Goal: Task Accomplishment & Management: Complete application form

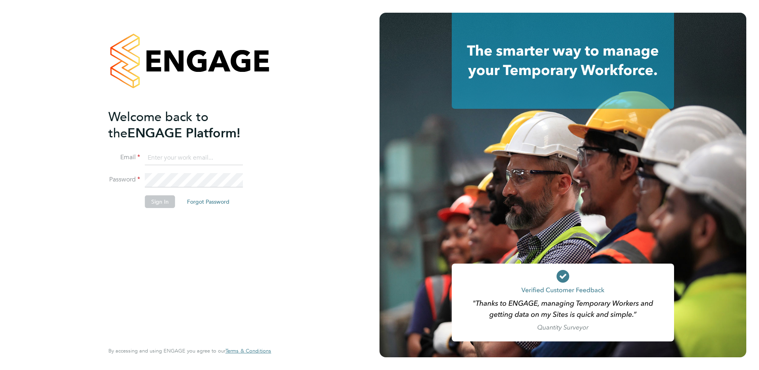
type input "ian.rist@ncclondon.ac.uk"
click at [168, 201] on button "Sign In" at bounding box center [160, 201] width 30 height 13
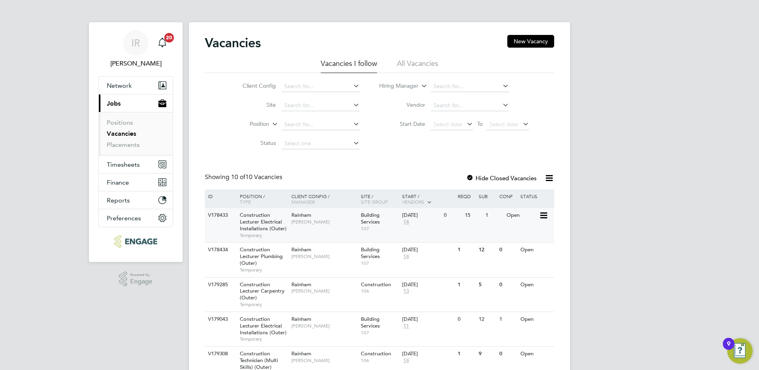
click at [256, 230] on span "Construction Lecturer Electrical Installations (Outer)" at bounding box center [263, 222] width 47 height 20
click at [299, 224] on span "[PERSON_NAME]" at bounding box center [324, 222] width 66 height 6
click at [250, 324] on span "Construction Lecturer Electrical Installations (Outer)" at bounding box center [263, 326] width 47 height 20
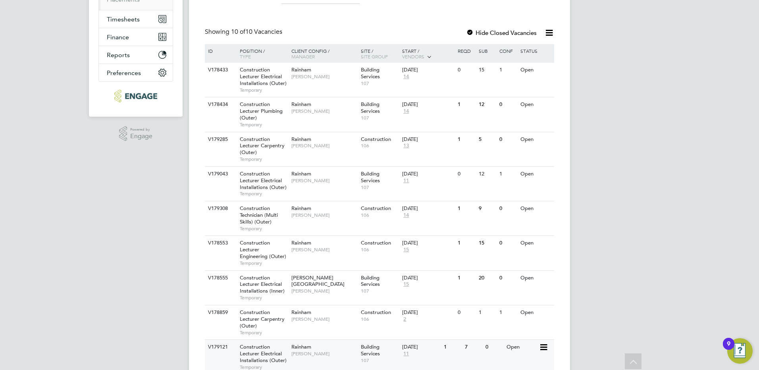
scroll to position [159, 0]
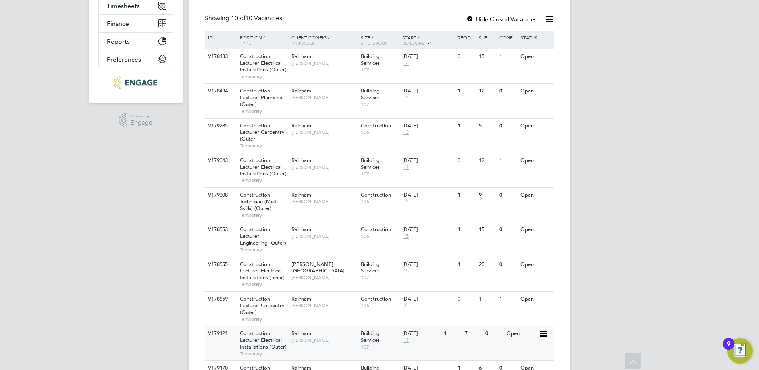
click at [312, 333] on div "Rainham Ian Rist" at bounding box center [323, 336] width 69 height 21
click at [94, 245] on div "IR Ian Rist Notifications 20 Applications: Network Sites Workers Current page: …" at bounding box center [379, 132] width 759 height 583
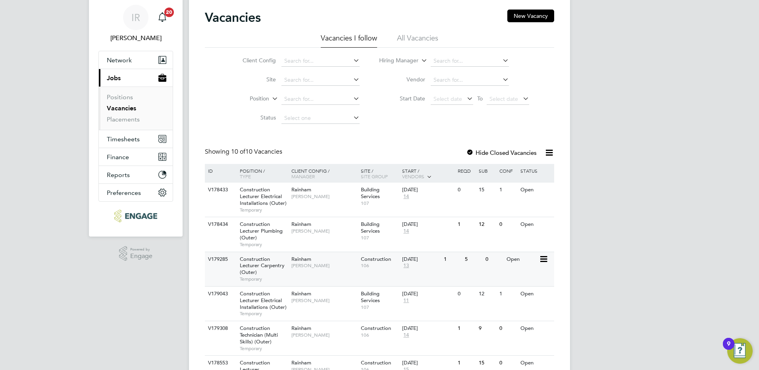
scroll to position [40, 0]
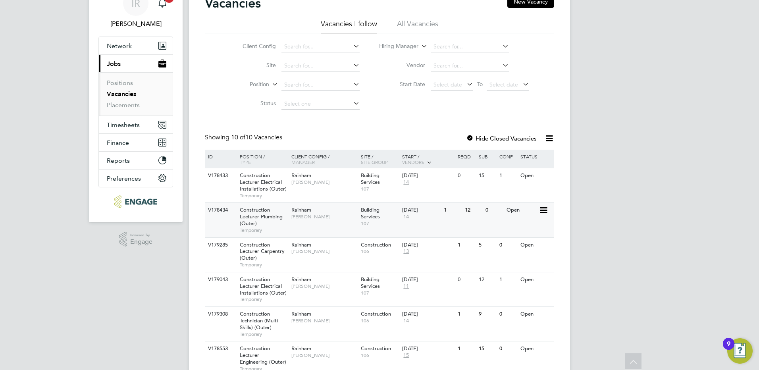
click at [268, 224] on div "Construction Lecturer Plumbing (Outer) Temporary" at bounding box center [262, 220] width 56 height 34
click at [255, 188] on span "Construction Lecturer Electrical Installations (Outer)" at bounding box center [263, 182] width 47 height 20
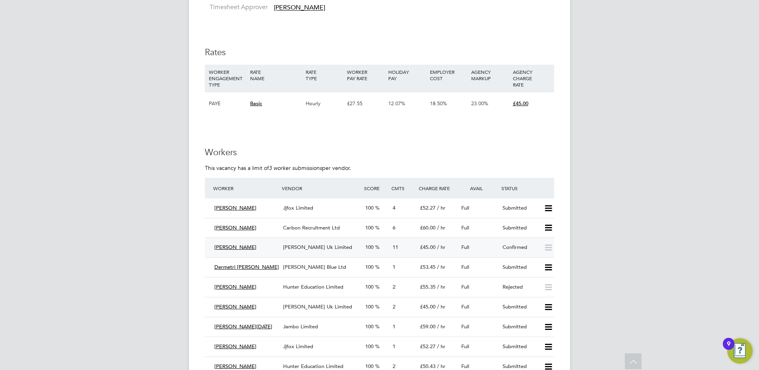
click at [312, 246] on span "Morgan Hunt Uk Limited" at bounding box center [317, 247] width 69 height 7
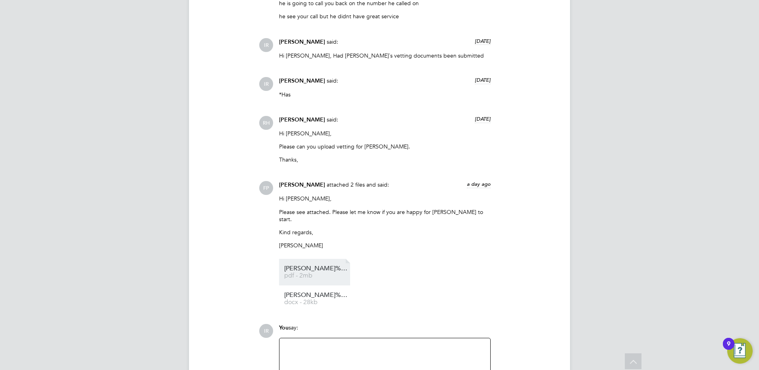
click at [320, 273] on span "pdf - 2mb" at bounding box center [316, 276] width 64 height 6
click at [324, 292] on span "Dean%20McMillan%20-%20NCC%20Vetting" at bounding box center [316, 295] width 64 height 6
click at [299, 343] on div at bounding box center [384, 360] width 201 height 34
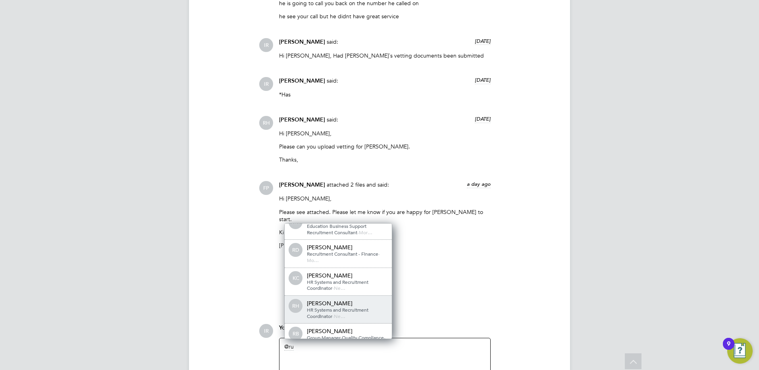
click at [339, 307] on span "HR Systems and Recruitment Coordinator" at bounding box center [338, 313] width 62 height 13
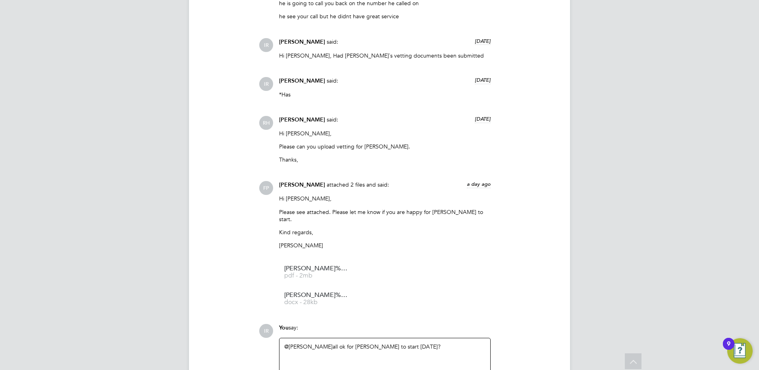
click at [507, 226] on div "FP Frank Pocock attached 2 files and said: a day ago Hi Rufena, Please see atta…" at bounding box center [406, 246] width 295 height 131
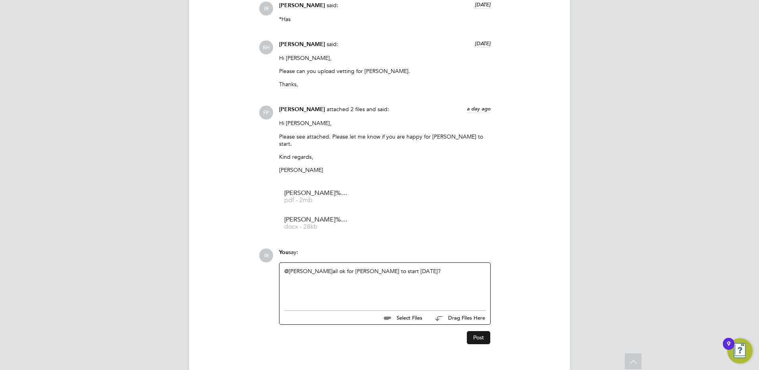
click at [481, 331] on button "Post" at bounding box center [478, 337] width 23 height 13
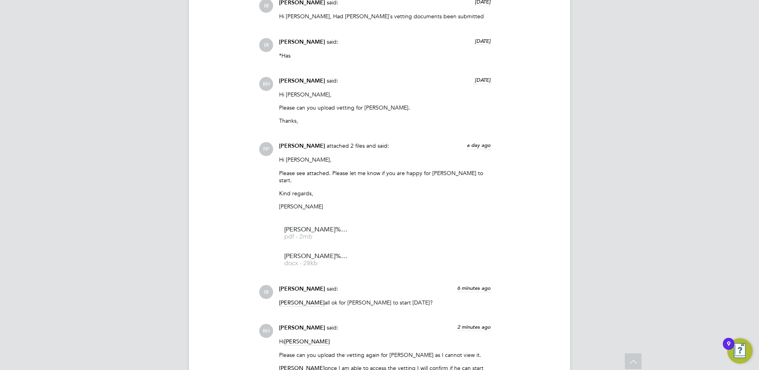
scroll to position [1270, 0]
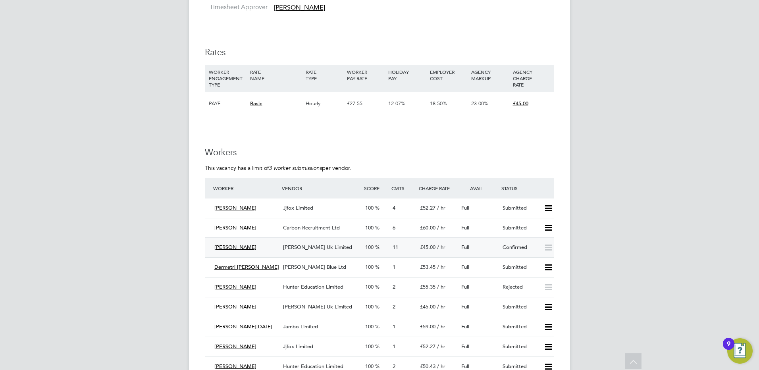
click at [310, 246] on span "[PERSON_NAME] Uk Limited" at bounding box center [317, 247] width 69 height 7
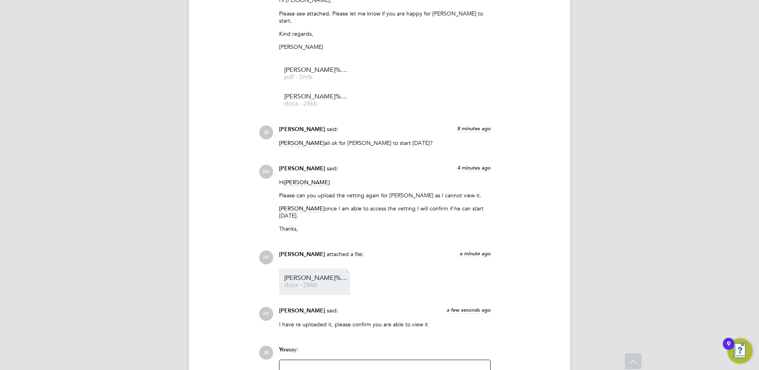
click at [314, 275] on span "Dean%20McMillan%20-%20NCC%20Vetting" at bounding box center [316, 278] width 64 height 6
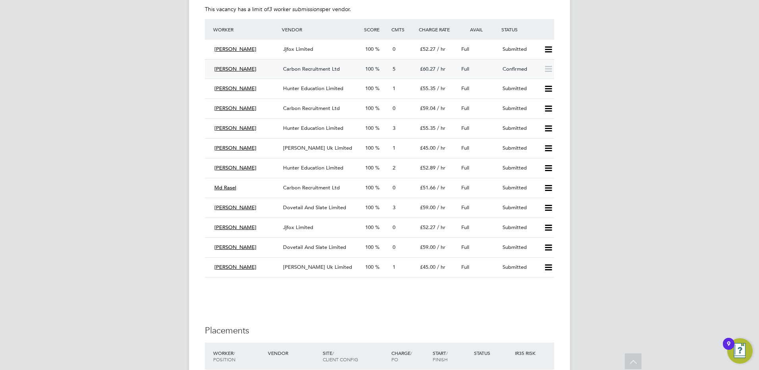
click at [309, 71] on span "Carbon Recruitment Ltd" at bounding box center [311, 69] width 57 height 7
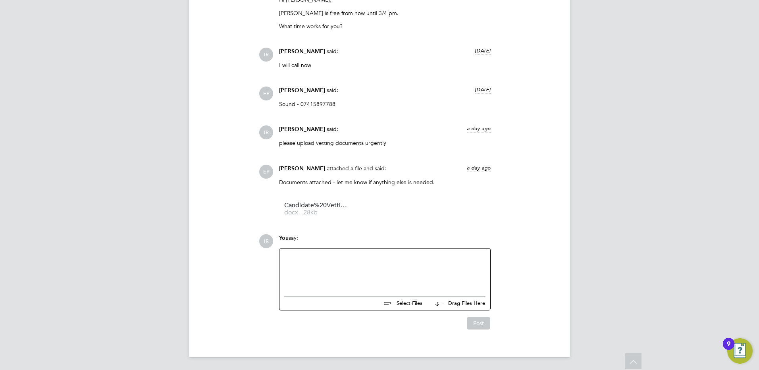
click at [297, 261] on div at bounding box center [384, 270] width 201 height 34
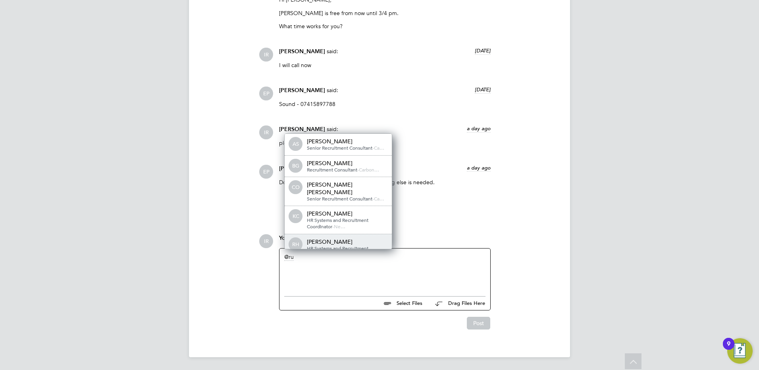
click at [321, 241] on div "RH Rufena Haque HR Systems and Recruitment Coordinator - Ne…" at bounding box center [338, 248] width 107 height 28
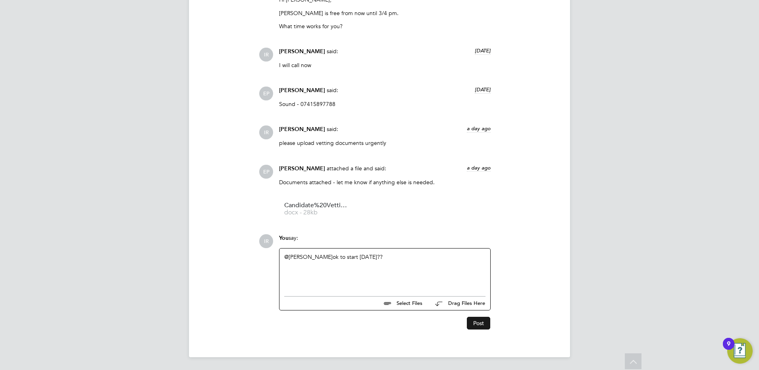
click at [480, 320] on button "Post" at bounding box center [478, 323] width 23 height 13
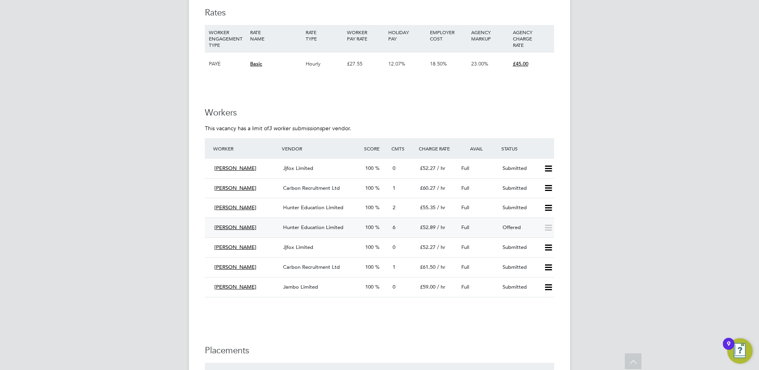
click at [320, 227] on span "Hunter Education Limited" at bounding box center [313, 227] width 60 height 7
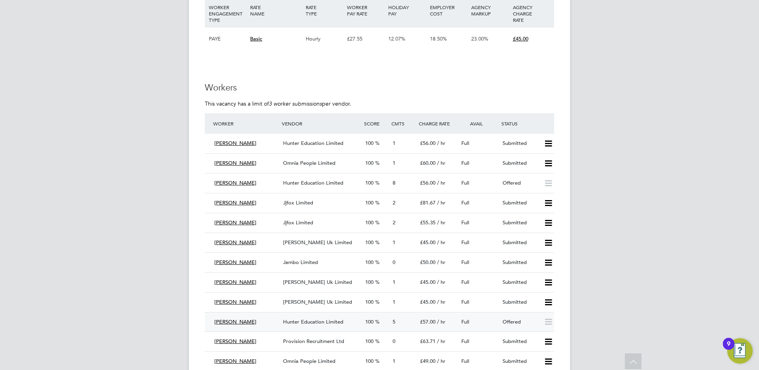
click at [311, 320] on span "Hunter Education Limited" at bounding box center [313, 321] width 60 height 7
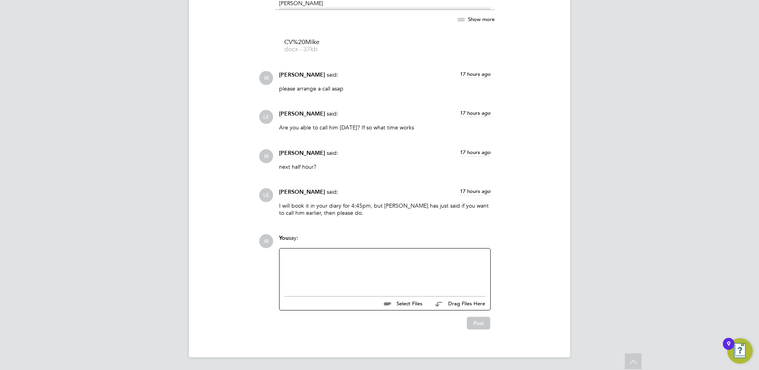
click at [299, 254] on div at bounding box center [384, 270] width 201 height 34
click at [485, 321] on button "Post" at bounding box center [478, 323] width 23 height 13
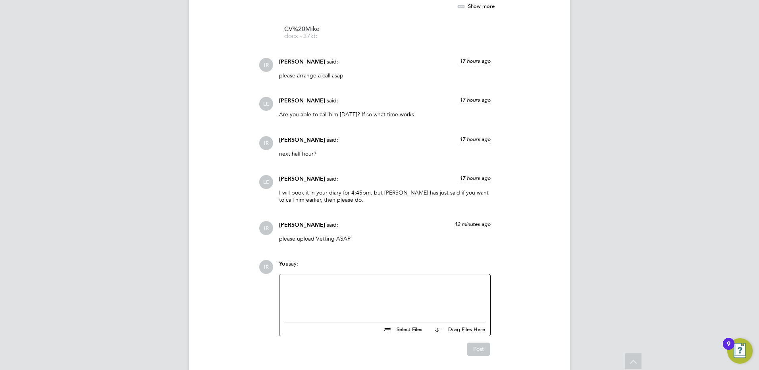
scroll to position [883, 0]
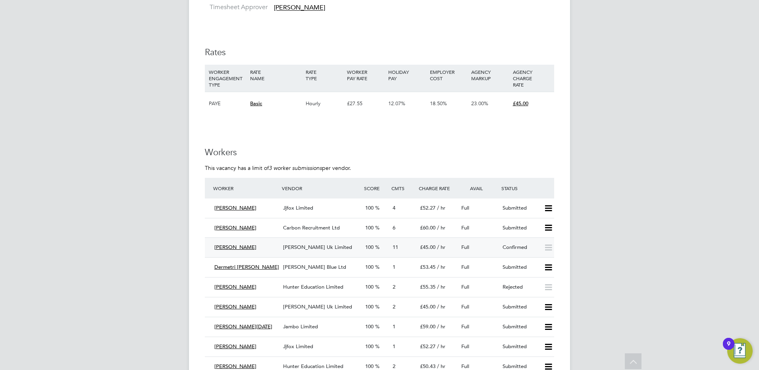
click at [306, 247] on span "[PERSON_NAME] Uk Limited" at bounding box center [317, 247] width 69 height 7
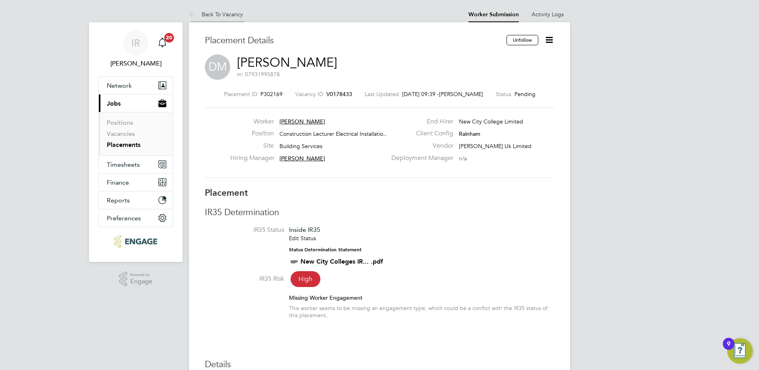
click at [227, 14] on link "Back To Vacancy" at bounding box center [216, 14] width 54 height 7
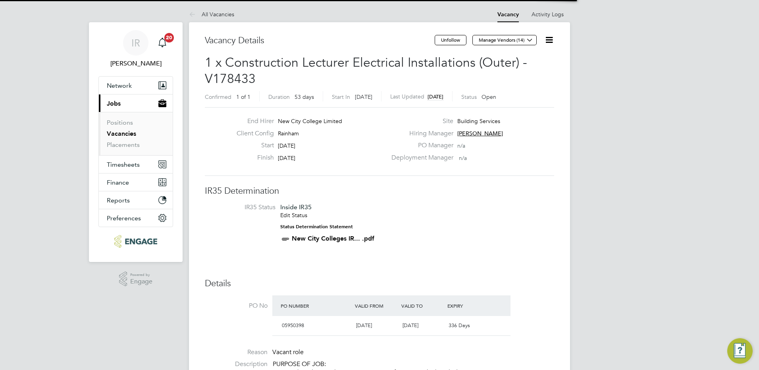
scroll to position [23, 69]
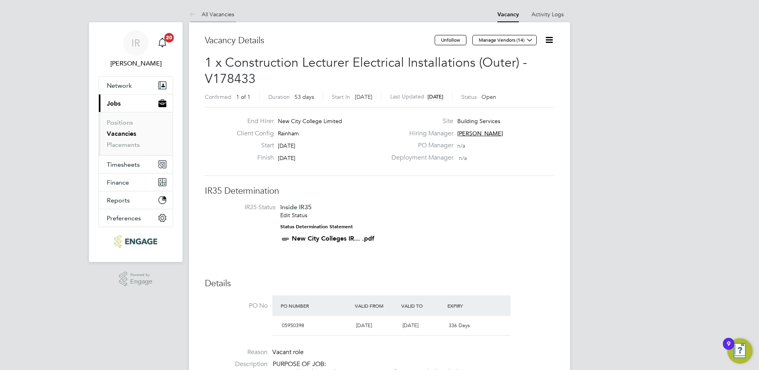
click at [219, 16] on link "All Vacancies" at bounding box center [211, 14] width 45 height 7
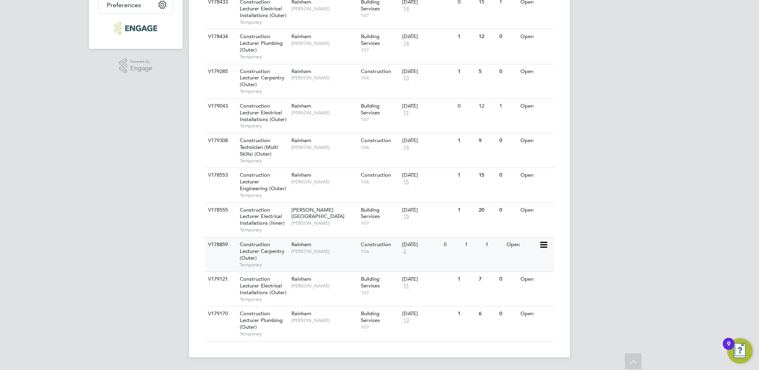
click at [309, 244] on span "Rainham" at bounding box center [301, 244] width 20 height 7
click at [266, 77] on span "Construction Lecturer Carpentry (Outer)" at bounding box center [262, 78] width 45 height 20
click at [253, 153] on span "Construction Technician (Multi Skills) (Outer)" at bounding box center [259, 147] width 38 height 20
click at [260, 151] on span "Construction Technician (Multi Skills) (Outer)" at bounding box center [259, 147] width 38 height 20
click at [303, 147] on span "[PERSON_NAME]" at bounding box center [324, 147] width 66 height 6
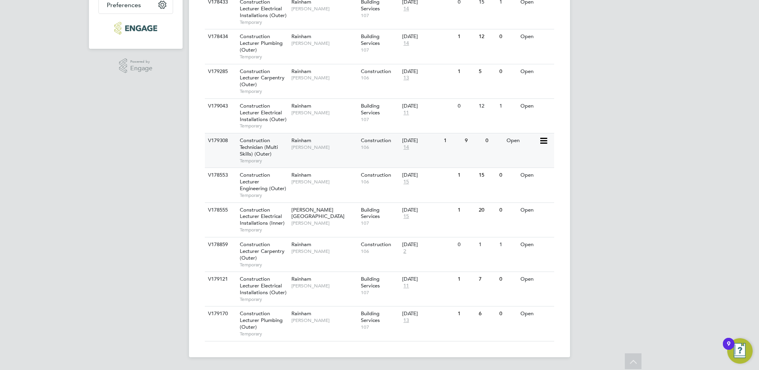
click at [302, 148] on span "[PERSON_NAME]" at bounding box center [324, 147] width 66 height 6
click at [304, 147] on span "[PERSON_NAME]" at bounding box center [324, 147] width 66 height 6
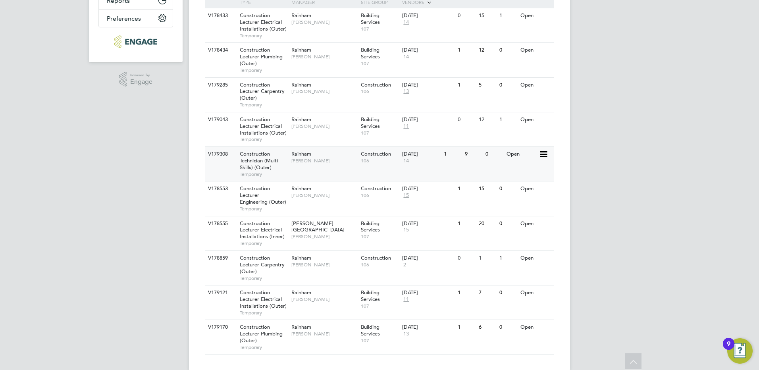
scroll to position [213, 0]
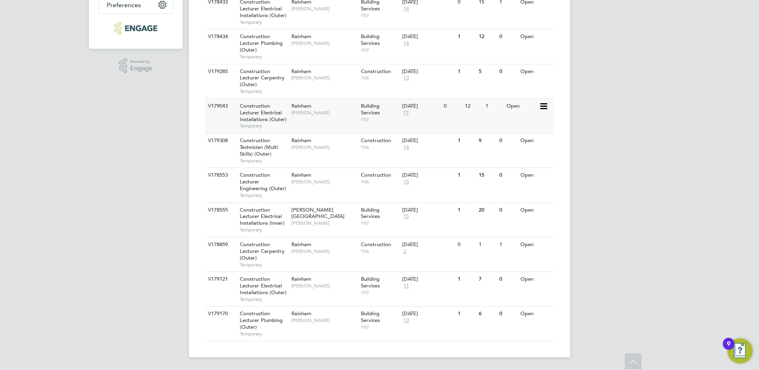
click at [270, 112] on span "Construction Lecturer Electrical Installations (Outer)" at bounding box center [263, 112] width 47 height 20
click at [307, 140] on span "Rainham" at bounding box center [301, 140] width 20 height 7
click at [300, 154] on div "Rainham Ian Rist" at bounding box center [323, 143] width 69 height 21
click at [282, 151] on div "Construction Technician (Multi Skills) (Outer) Temporary" at bounding box center [262, 150] width 56 height 34
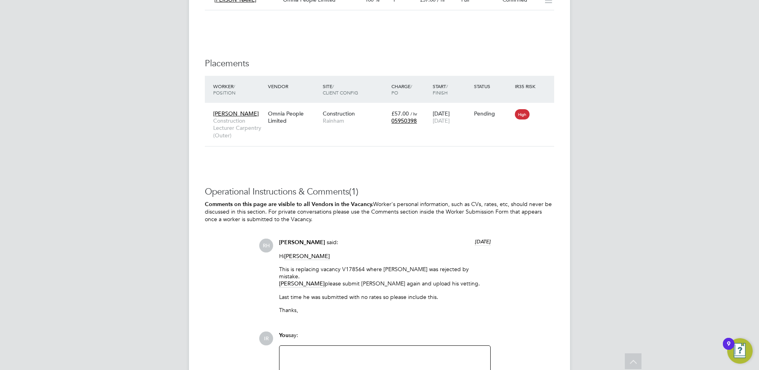
scroll to position [1637, 0]
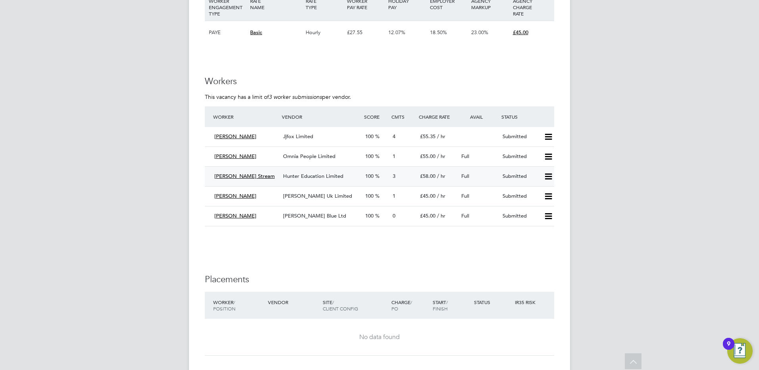
click at [299, 174] on span "Hunter Education Limited" at bounding box center [313, 176] width 60 height 7
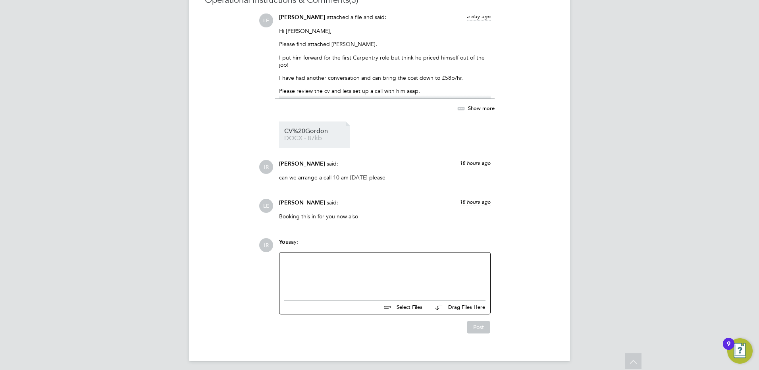
click at [301, 129] on span "CV%20Gordon" at bounding box center [316, 131] width 64 height 6
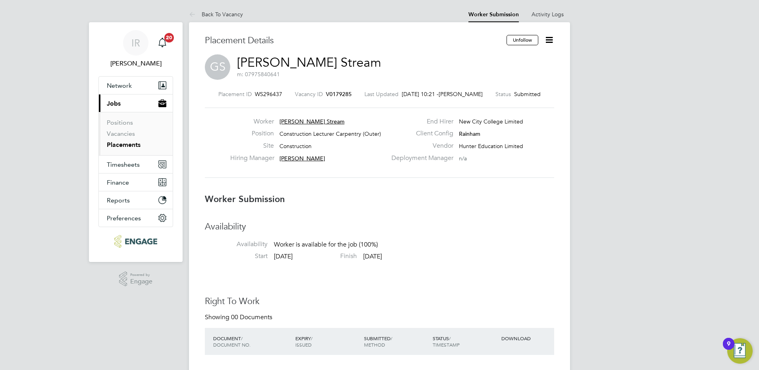
click at [546, 41] on icon at bounding box center [549, 40] width 10 height 10
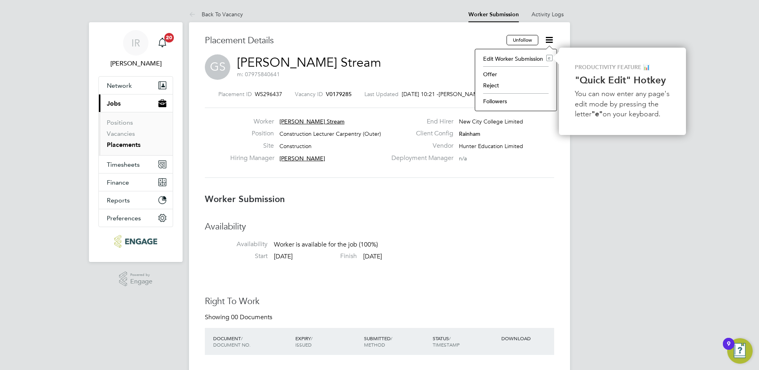
click at [486, 76] on li "Offer" at bounding box center [515, 74] width 73 height 11
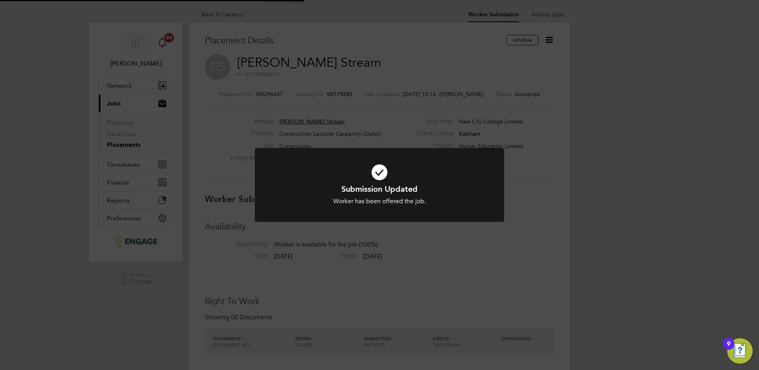
scroll to position [23, 56]
click at [410, 44] on div "Submission Updated Worker has been offered the job. Cancel Okay" at bounding box center [379, 185] width 759 height 370
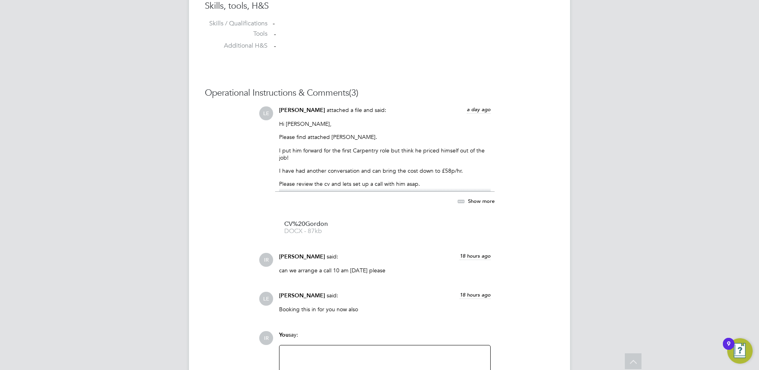
scroll to position [759, 0]
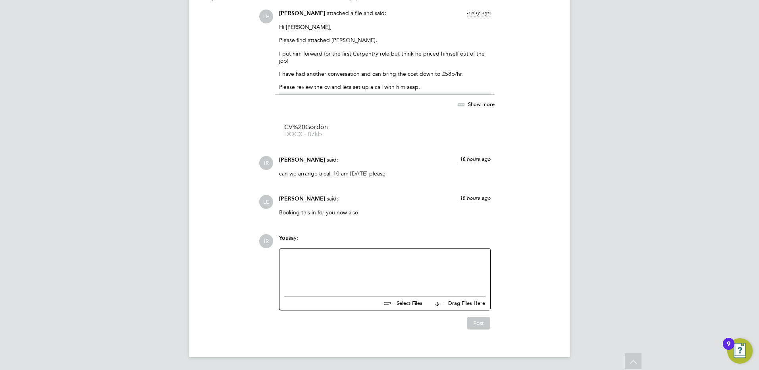
click at [298, 256] on div at bounding box center [384, 270] width 201 height 34
click at [475, 322] on button "Post" at bounding box center [478, 323] width 23 height 13
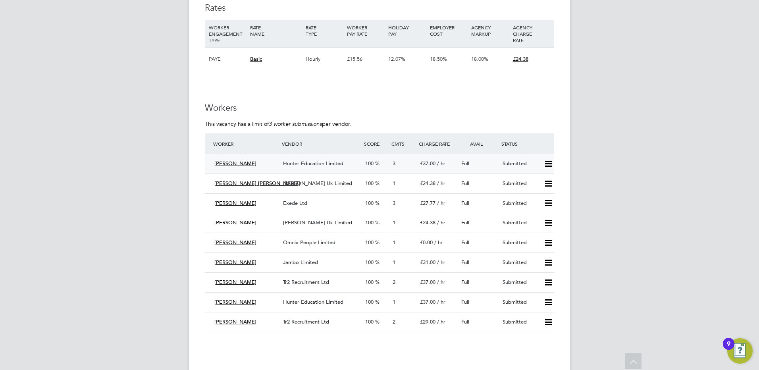
click at [301, 163] on span "Hunter Education Limited" at bounding box center [313, 163] width 60 height 7
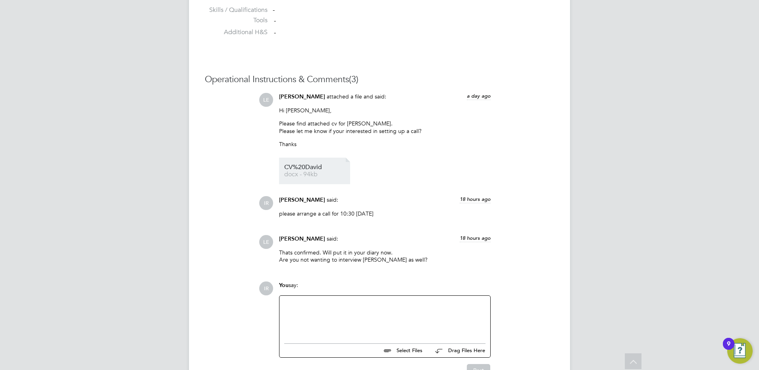
click at [299, 173] on span "docx - 94kb" at bounding box center [316, 175] width 64 height 6
click at [314, 172] on span "docx - 94kb" at bounding box center [316, 175] width 64 height 6
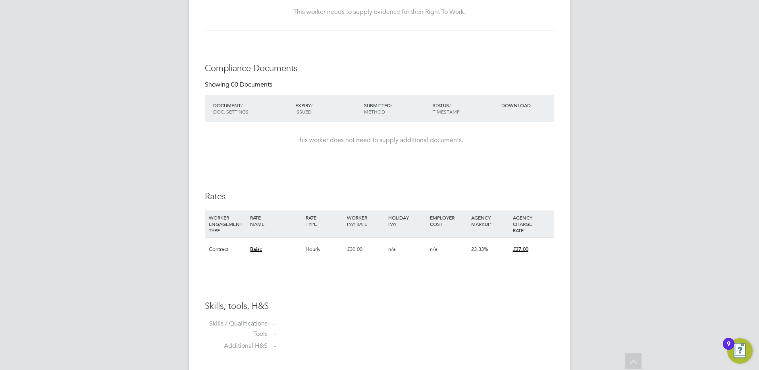
scroll to position [357, 0]
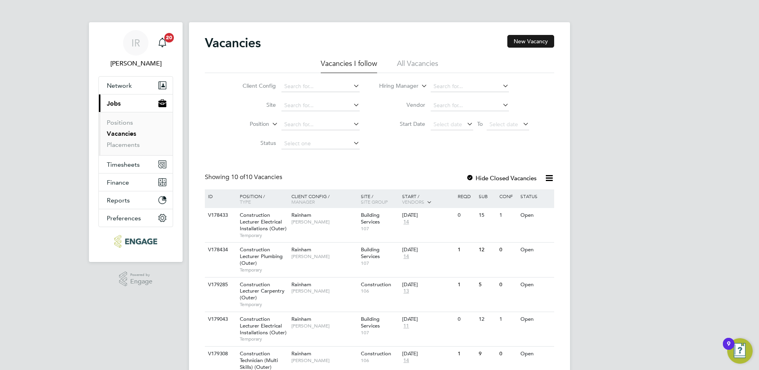
click at [533, 40] on button "New Vacancy" at bounding box center [530, 41] width 47 height 13
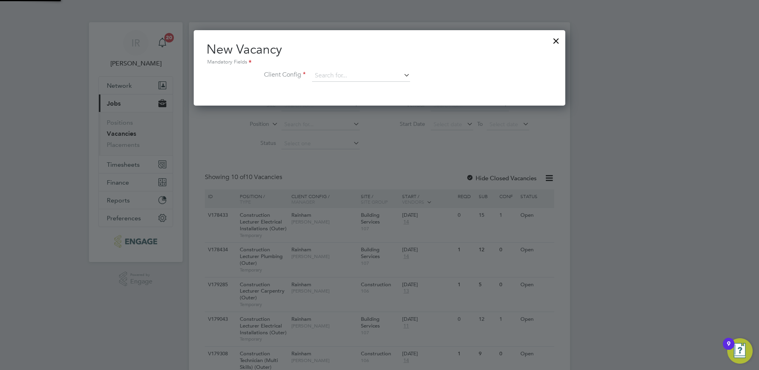
scroll to position [75, 372]
click at [357, 75] on input at bounding box center [361, 76] width 98 height 12
click at [359, 180] on li "Rainham" at bounding box center [366, 184] width 109 height 11
type input "Rainham"
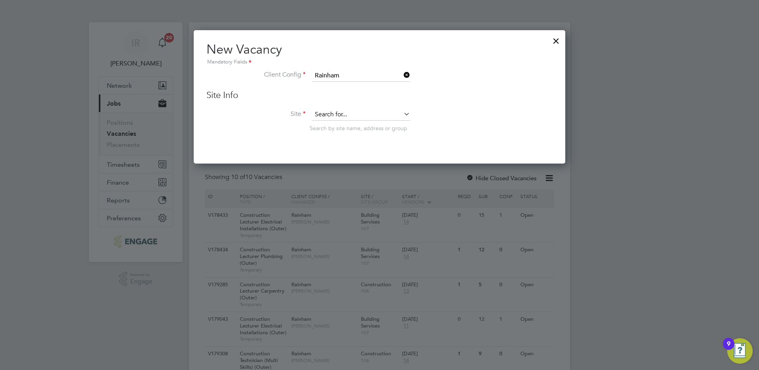
click at [350, 116] on input at bounding box center [361, 115] width 98 height 12
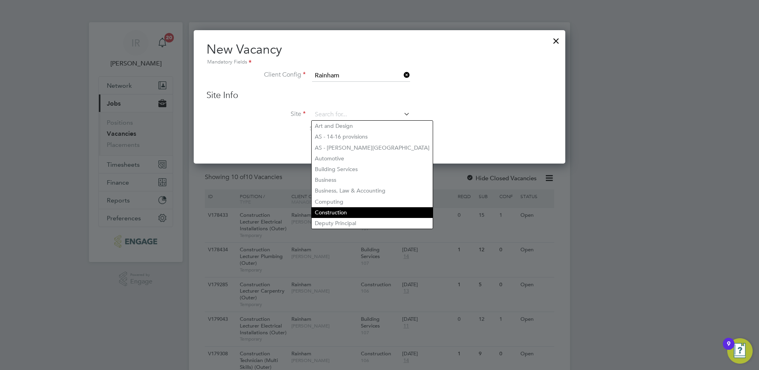
click at [350, 208] on li "Construction" at bounding box center [372, 212] width 121 height 11
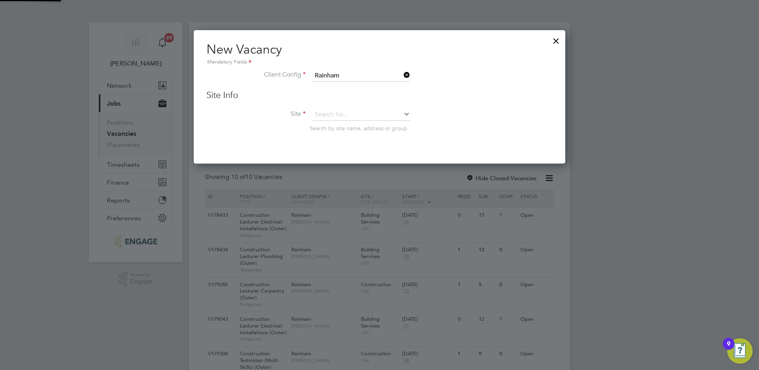
type input "Construction"
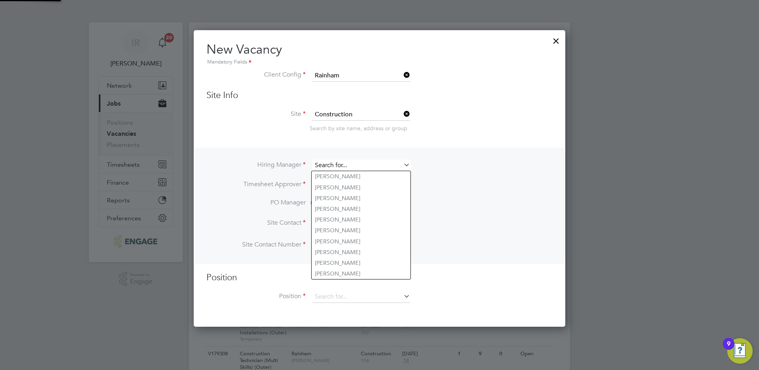
click at [346, 167] on input at bounding box center [361, 166] width 98 height 12
type input "a"
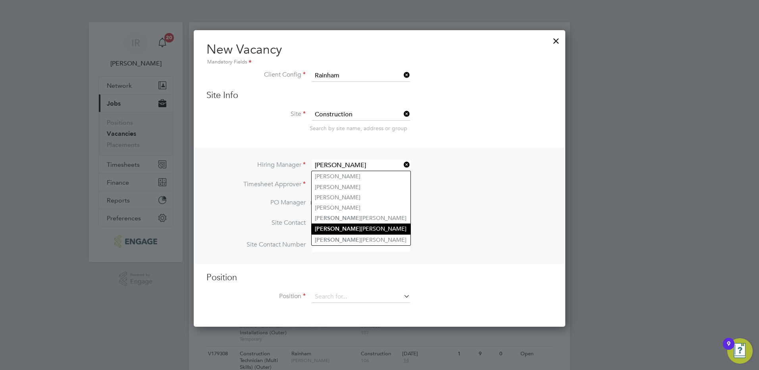
click at [342, 232] on li "Ian Rist" at bounding box center [361, 229] width 99 height 11
type input "[PERSON_NAME]"
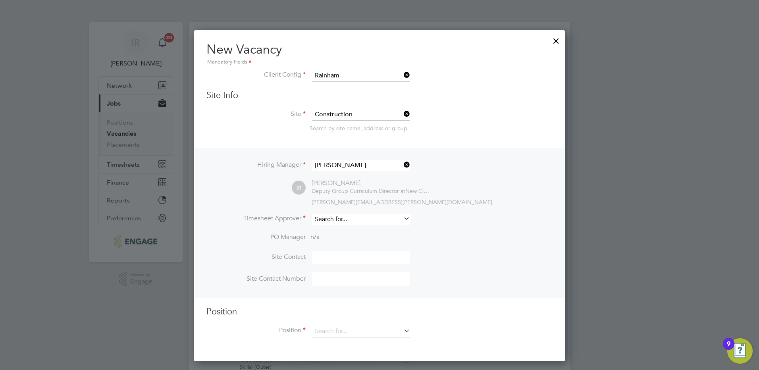
click at [332, 220] on input at bounding box center [361, 220] width 98 height 12
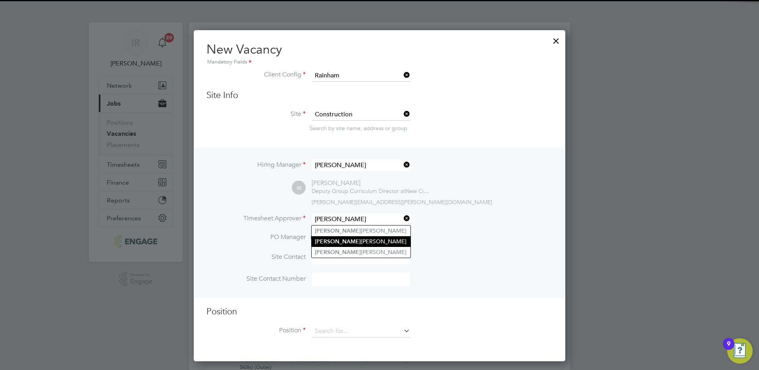
click at [332, 241] on li "Ian Rist" at bounding box center [361, 241] width 99 height 11
type input "[PERSON_NAME]"
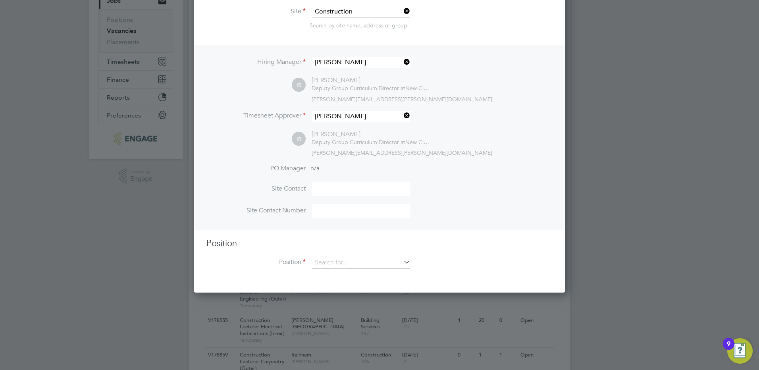
scroll to position [159, 0]
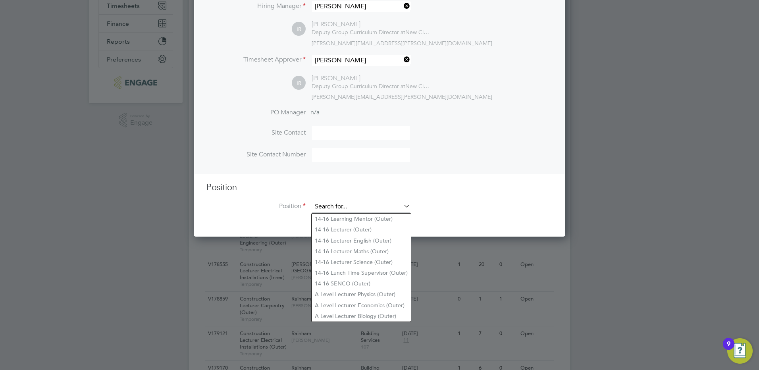
click at [341, 204] on input at bounding box center [361, 207] width 98 height 12
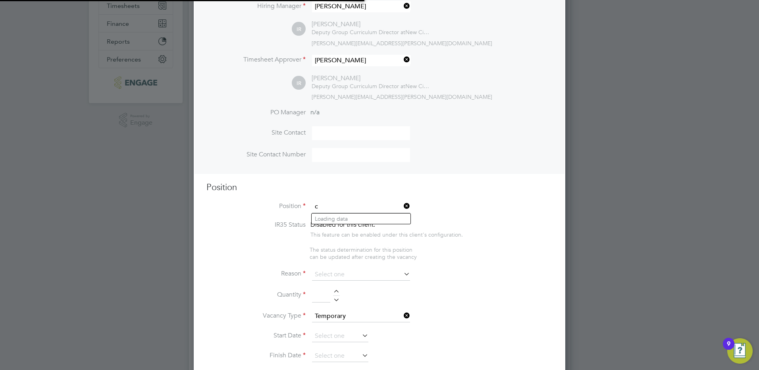
scroll to position [1223, 372]
click at [343, 251] on li "Con struction Lecturer Bricklaying (Outer)" at bounding box center [381, 251] width 138 height 11
type input "Construction Lecturer Bricklaying (Outer)"
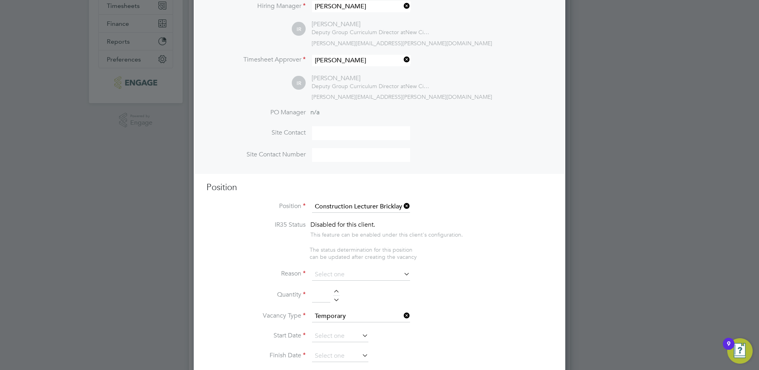
type textarea "PURPOSE OF JOB: • To teach and assess learning on a range of courses, which inc…"
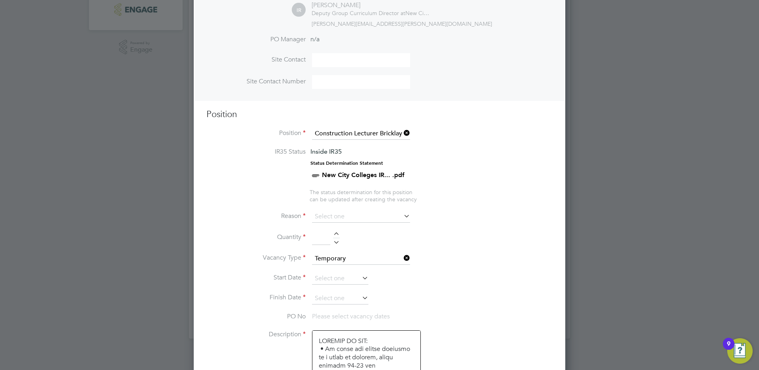
scroll to position [238, 0]
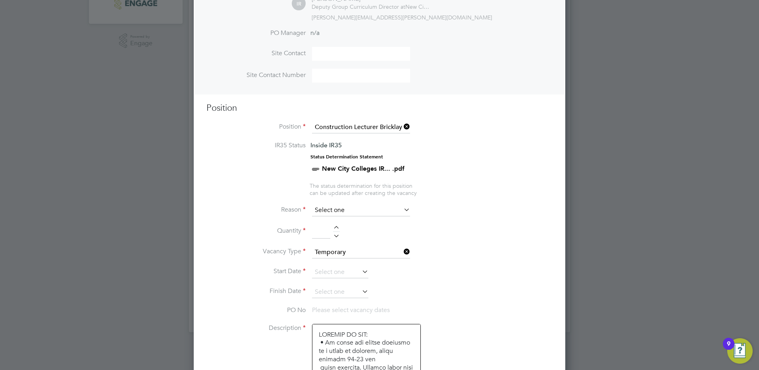
click at [350, 212] on input at bounding box center [361, 210] width 98 height 12
click at [344, 280] on li "Vacant Role" at bounding box center [361, 284] width 99 height 10
type input "Vacant Role"
click at [336, 227] on div at bounding box center [336, 229] width 7 height 6
type input "1"
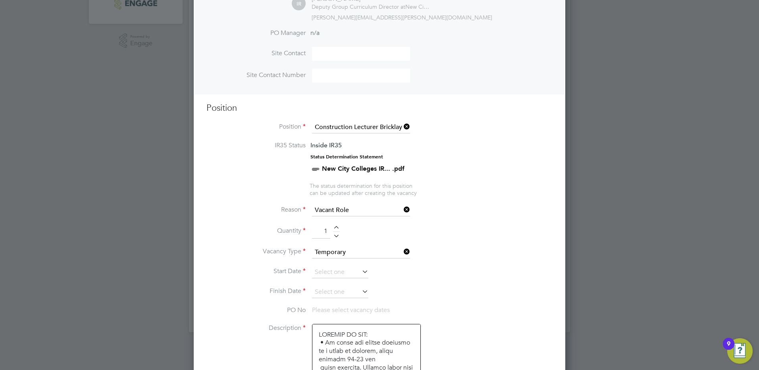
click at [440, 221] on li "Reason Vacant Role" at bounding box center [379, 214] width 346 height 20
click at [360, 274] on icon at bounding box center [360, 271] width 0 height 11
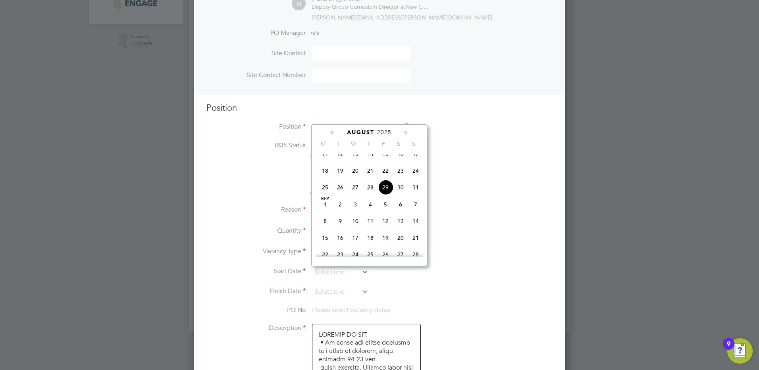
click at [326, 201] on span "Sep" at bounding box center [325, 199] width 15 height 4
type input "[DATE]"
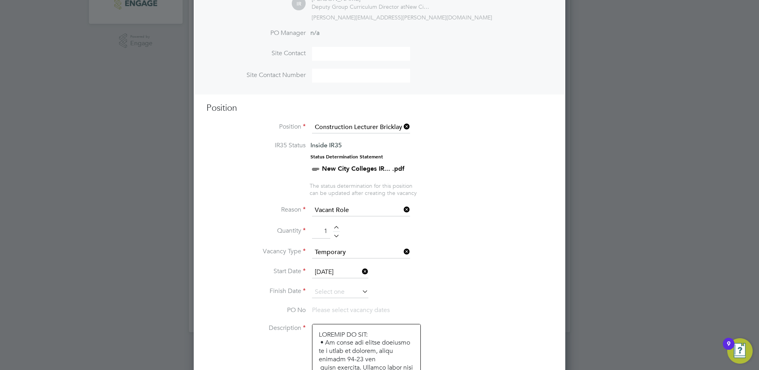
click at [360, 294] on icon at bounding box center [360, 291] width 0 height 11
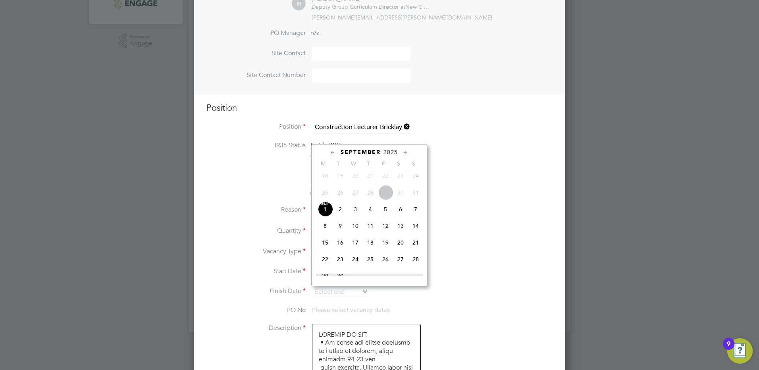
scroll to position [320, 0]
click at [373, 271] on span "23" at bounding box center [370, 263] width 15 height 15
type input "[DATE]"
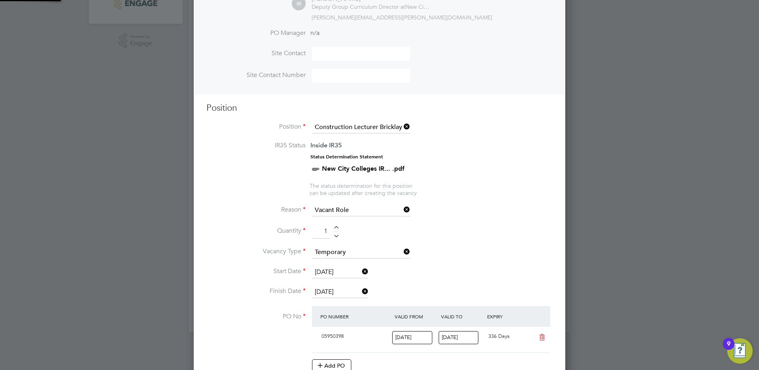
scroll to position [13, 75]
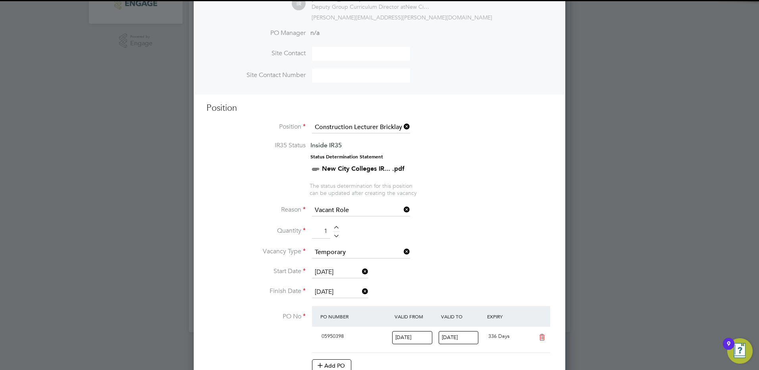
click at [442, 245] on li "Quantity 1" at bounding box center [379, 235] width 346 height 22
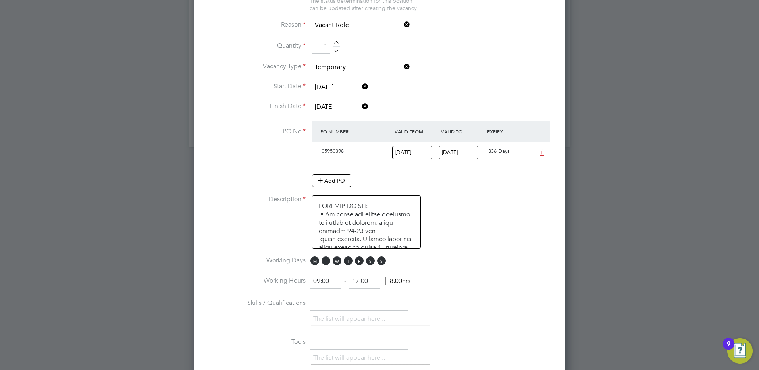
scroll to position [437, 0]
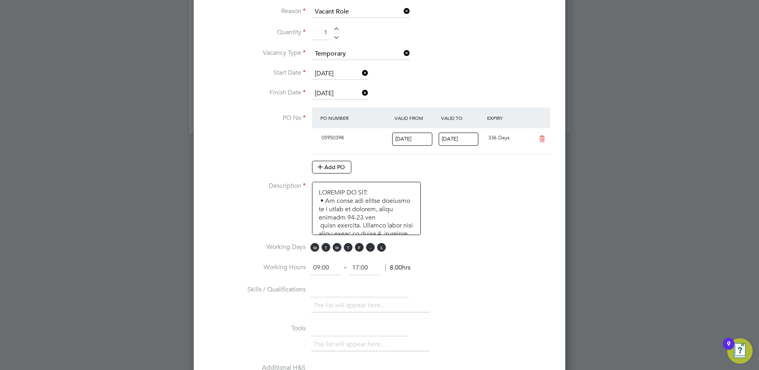
click at [370, 245] on span "S" at bounding box center [370, 247] width 9 height 9
click at [385, 247] on span "S" at bounding box center [381, 247] width 9 height 9
click at [465, 212] on li "Description" at bounding box center [379, 212] width 346 height 61
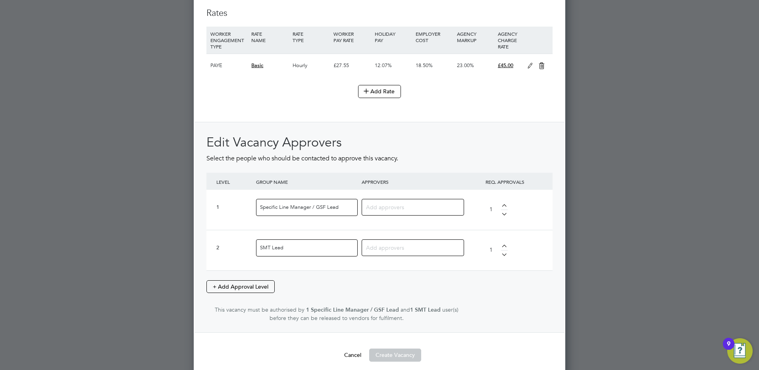
scroll to position [941, 0]
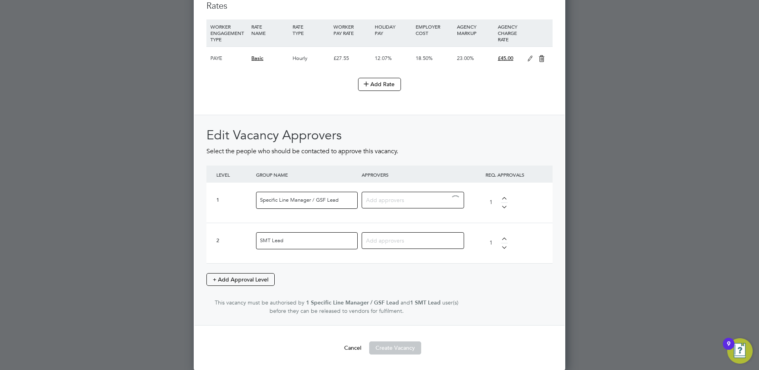
click at [385, 200] on input at bounding box center [410, 200] width 88 height 10
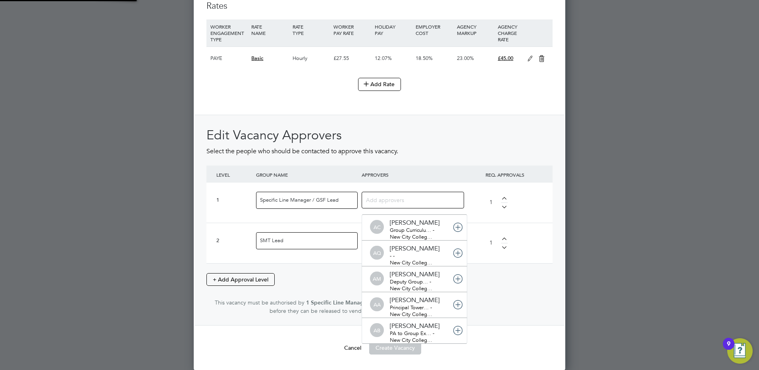
scroll to position [0, 0]
type input "ste"
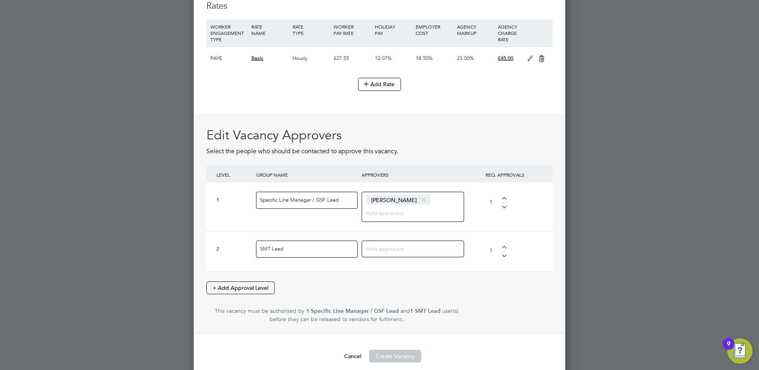
click at [383, 243] on div at bounding box center [413, 249] width 102 height 17
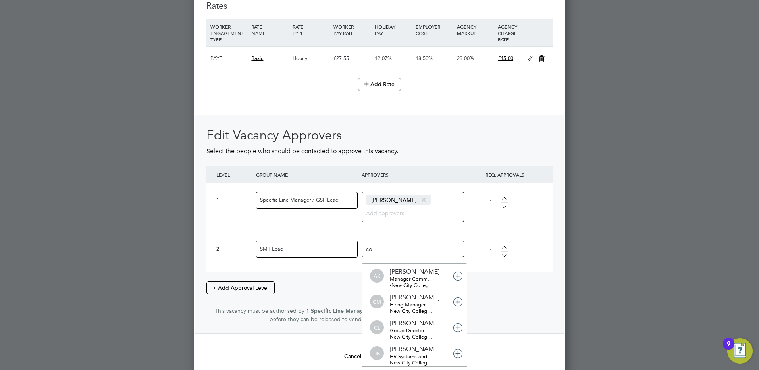
type input "col"
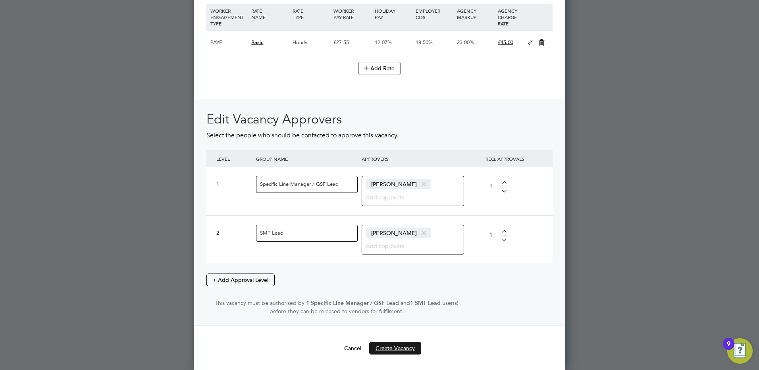
click at [397, 348] on button "Create Vacancy" at bounding box center [395, 348] width 52 height 13
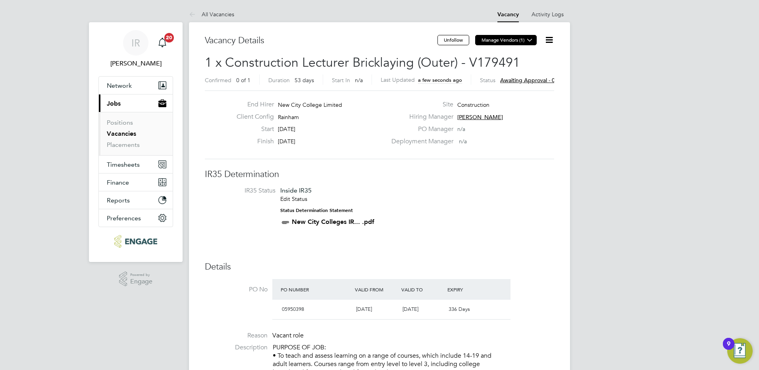
click at [528, 38] on icon at bounding box center [530, 40] width 6 height 6
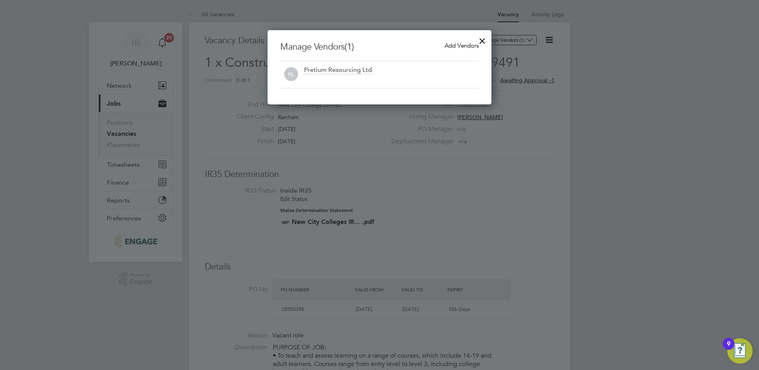
click at [467, 49] on span "Add Vendors" at bounding box center [462, 46] width 34 height 8
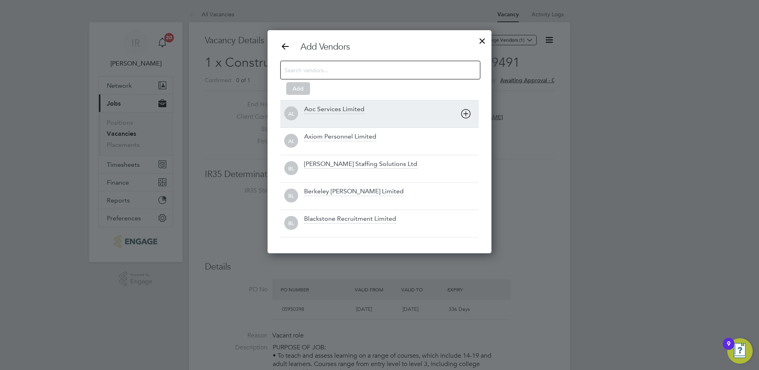
click at [466, 116] on icon at bounding box center [466, 114] width 10 height 10
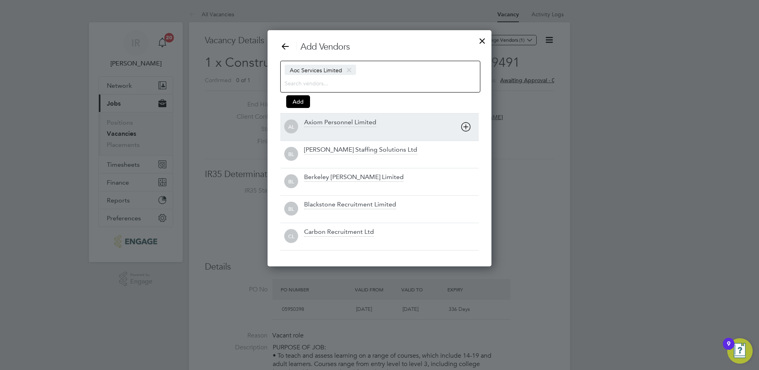
click at [465, 130] on icon at bounding box center [466, 127] width 10 height 10
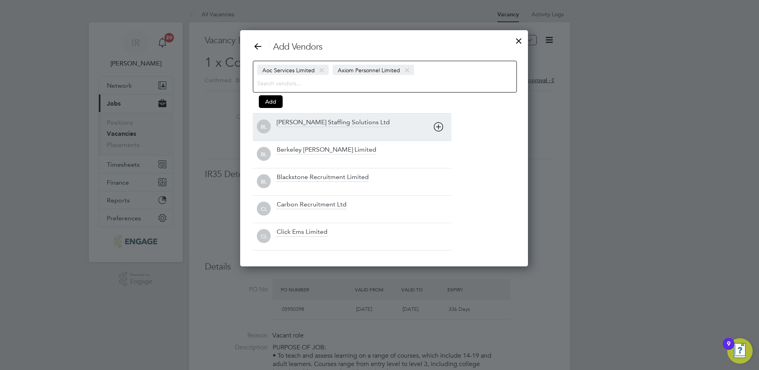
click at [440, 129] on icon at bounding box center [439, 127] width 10 height 10
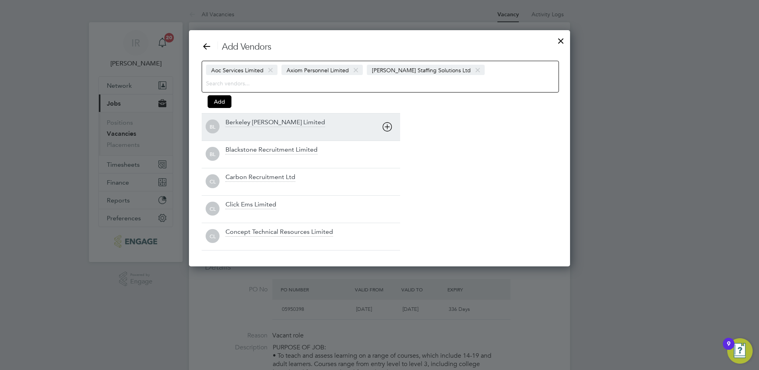
click at [389, 128] on icon at bounding box center [387, 127] width 10 height 10
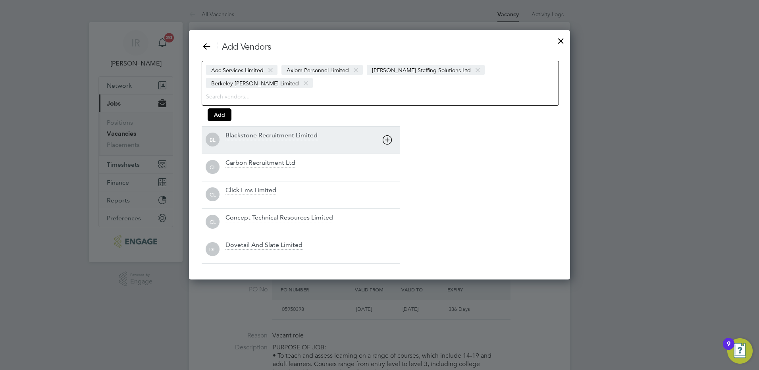
click at [387, 135] on icon at bounding box center [387, 140] width 10 height 10
click at [391, 139] on icon at bounding box center [387, 140] width 10 height 10
click at [387, 142] on icon at bounding box center [387, 140] width 10 height 10
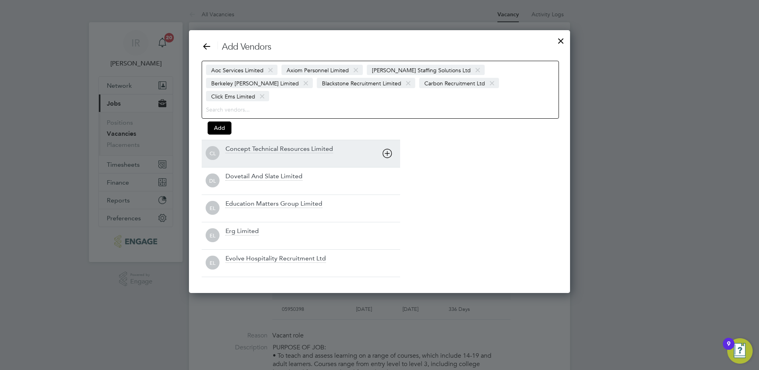
click at [385, 148] on icon at bounding box center [387, 153] width 10 height 10
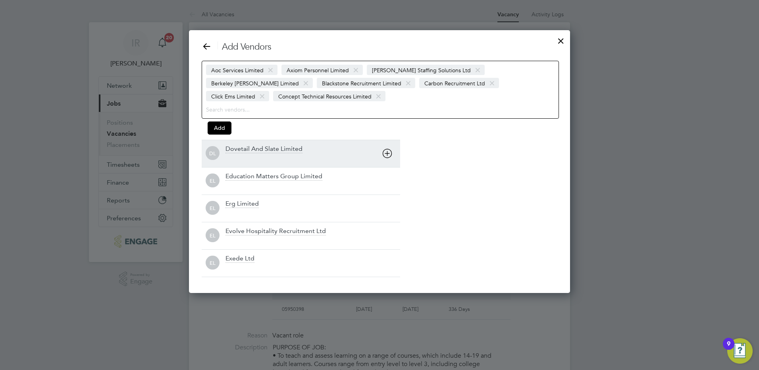
click at [387, 157] on icon at bounding box center [387, 153] width 10 height 10
click at [387, 156] on icon at bounding box center [387, 153] width 10 height 10
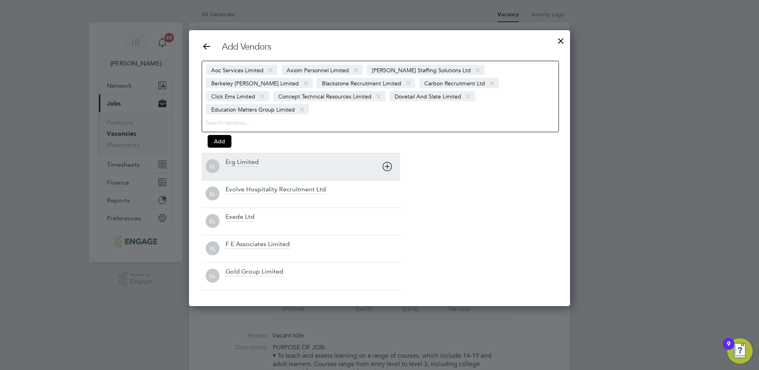
click at [387, 162] on icon at bounding box center [387, 167] width 10 height 10
click at [388, 167] on icon at bounding box center [387, 167] width 10 height 10
click at [387, 168] on icon at bounding box center [387, 167] width 10 height 10
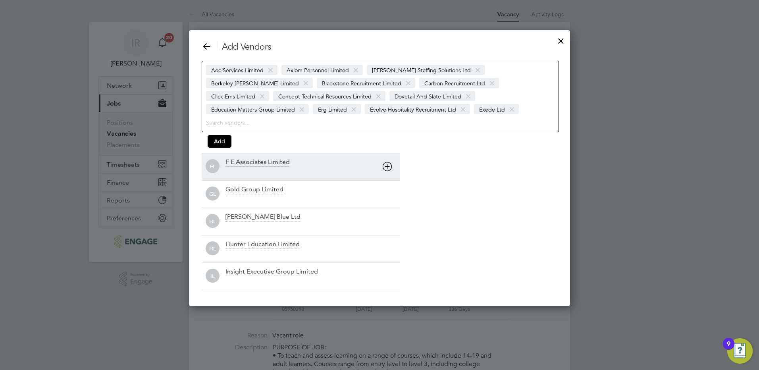
click at [387, 168] on icon at bounding box center [387, 167] width 10 height 10
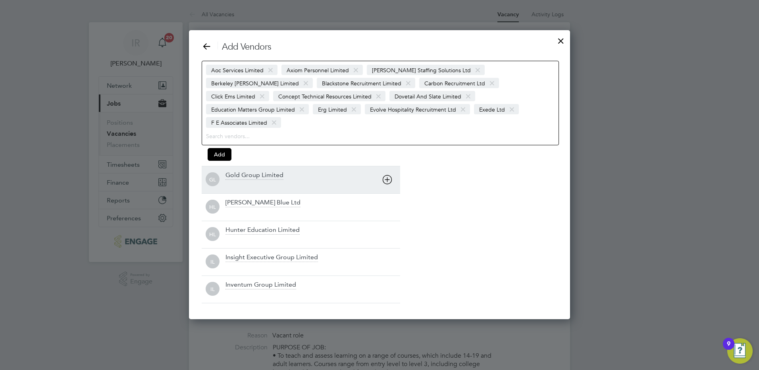
click at [387, 175] on icon at bounding box center [387, 180] width 10 height 10
click at [387, 182] on icon at bounding box center [387, 180] width 10 height 10
click at [386, 185] on icon at bounding box center [387, 180] width 10 height 10
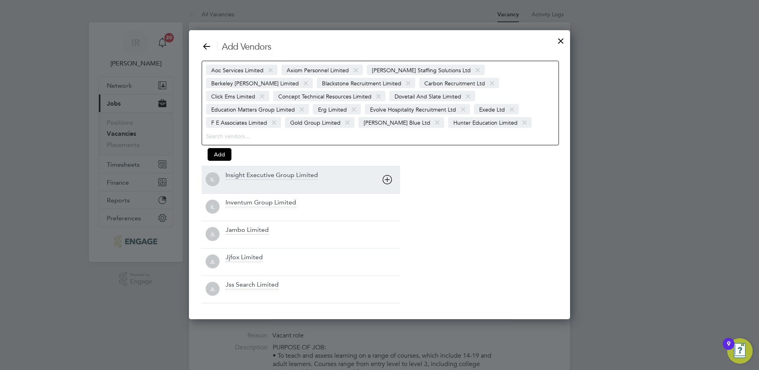
click at [386, 182] on icon at bounding box center [387, 180] width 10 height 10
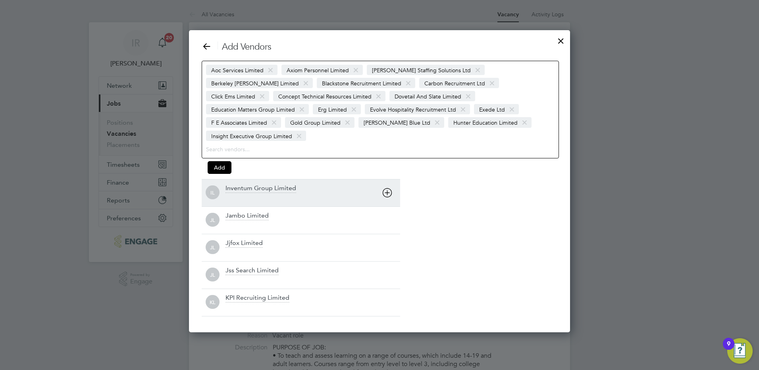
click at [386, 188] on icon at bounding box center [387, 193] width 10 height 10
click at [388, 189] on icon at bounding box center [387, 193] width 10 height 10
click at [387, 195] on icon at bounding box center [387, 193] width 10 height 10
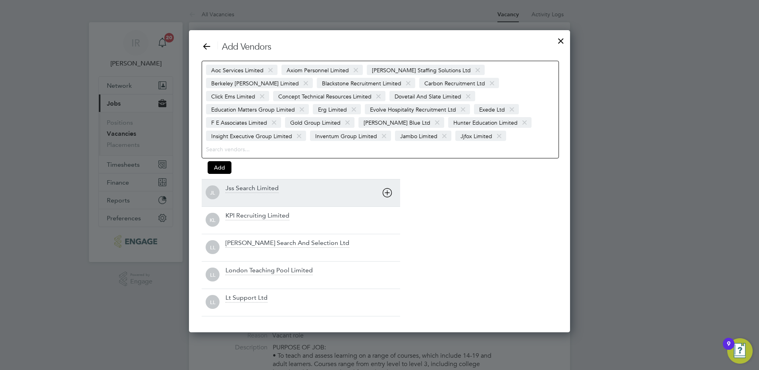
click at [387, 195] on icon at bounding box center [387, 193] width 10 height 10
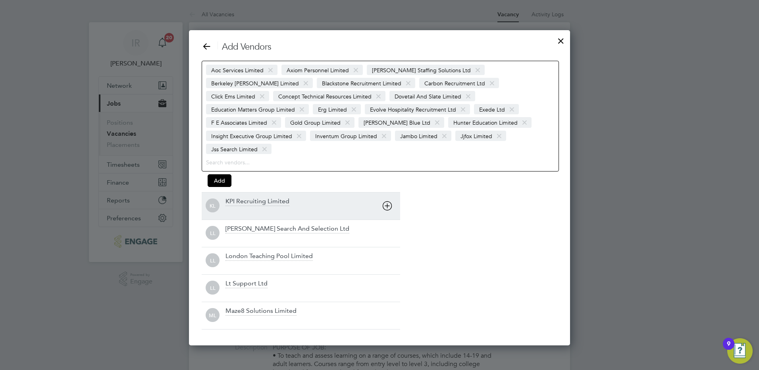
click at [387, 201] on icon at bounding box center [387, 206] width 10 height 10
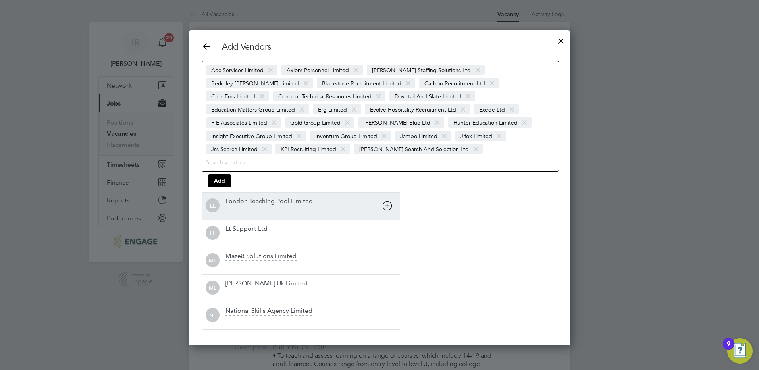
click at [387, 195] on div "LL London Teaching Pool Limited" at bounding box center [301, 205] width 199 height 27
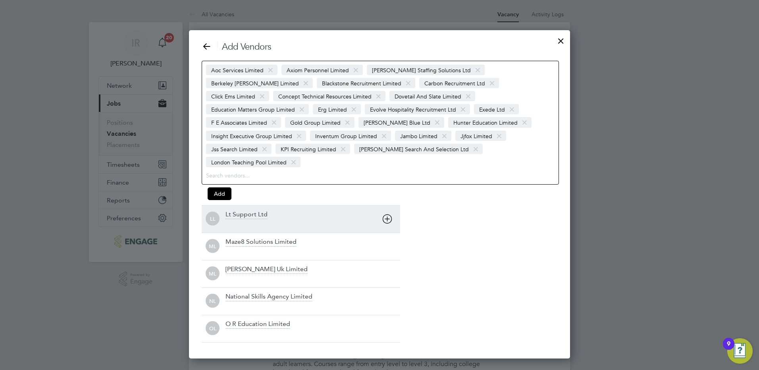
click at [386, 214] on icon at bounding box center [387, 219] width 10 height 10
click at [386, 216] on icon at bounding box center [387, 219] width 10 height 10
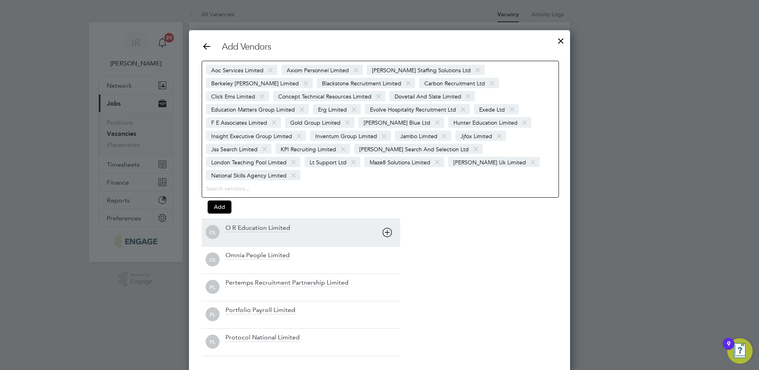
click at [386, 227] on icon at bounding box center [387, 232] width 10 height 10
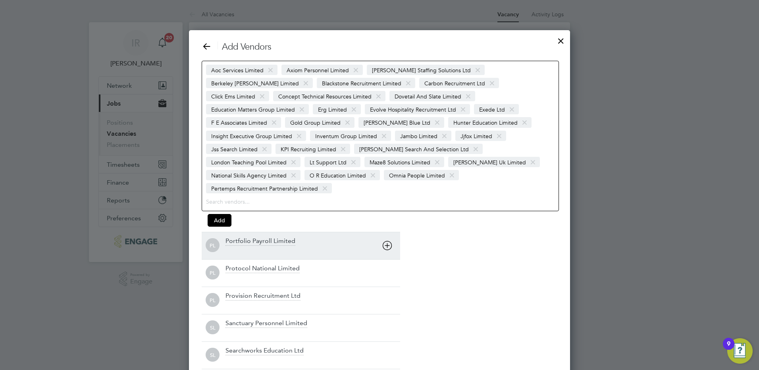
click at [385, 241] on icon at bounding box center [387, 246] width 10 height 10
click at [386, 241] on icon at bounding box center [387, 246] width 10 height 10
click at [387, 241] on icon at bounding box center [387, 246] width 10 height 10
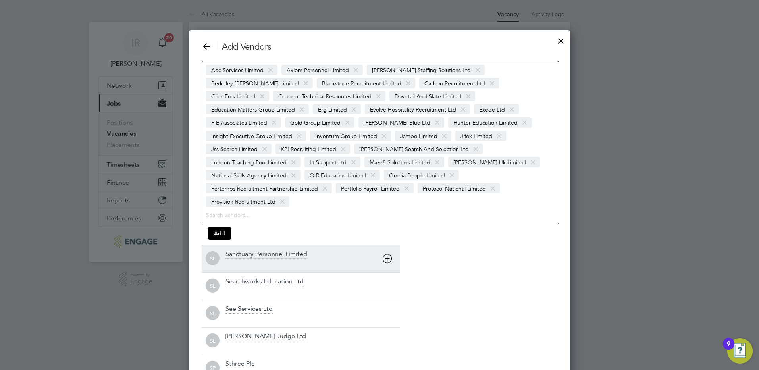
drag, startPoint x: 388, startPoint y: 241, endPoint x: 388, endPoint y: 247, distance: 6.8
click at [388, 254] on icon at bounding box center [387, 259] width 10 height 10
click at [387, 254] on icon at bounding box center [387, 259] width 10 height 10
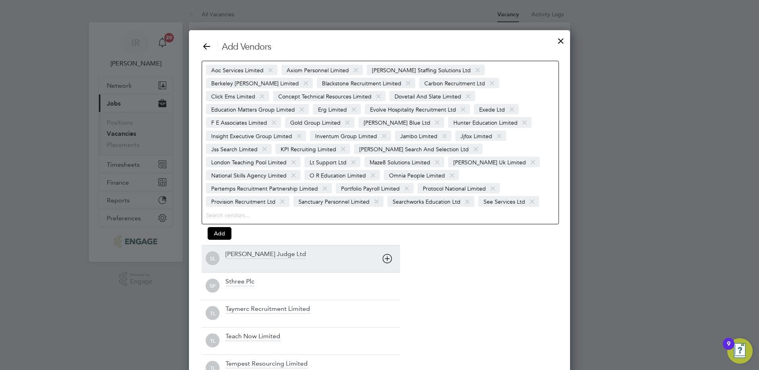
click at [387, 254] on icon at bounding box center [387, 259] width 10 height 10
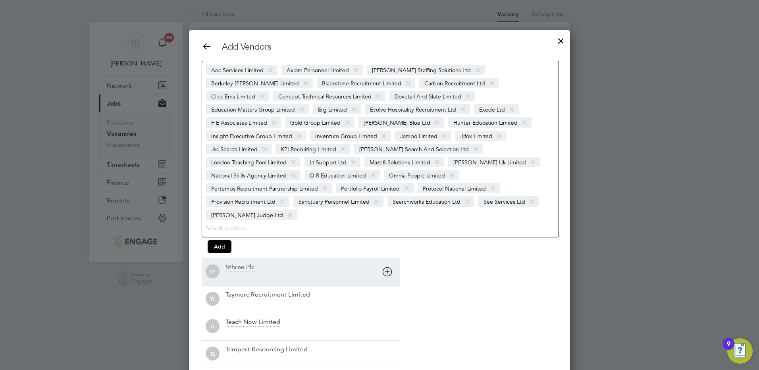
click at [386, 267] on icon at bounding box center [387, 272] width 10 height 10
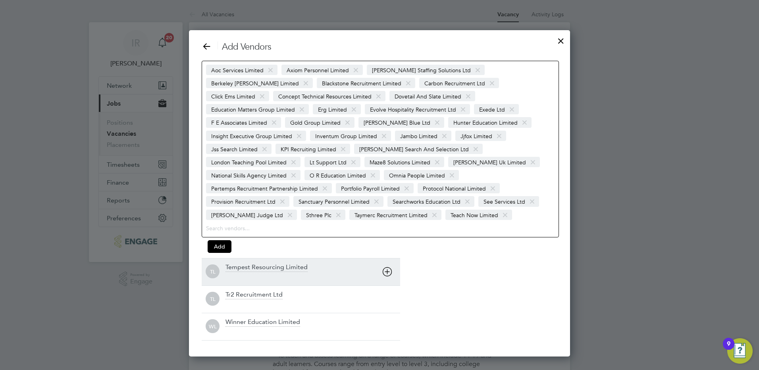
click at [386, 267] on icon at bounding box center [387, 272] width 10 height 10
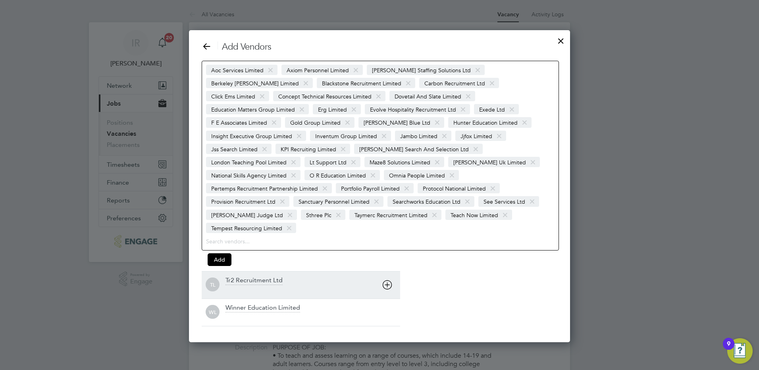
click at [386, 280] on icon at bounding box center [387, 285] width 10 height 10
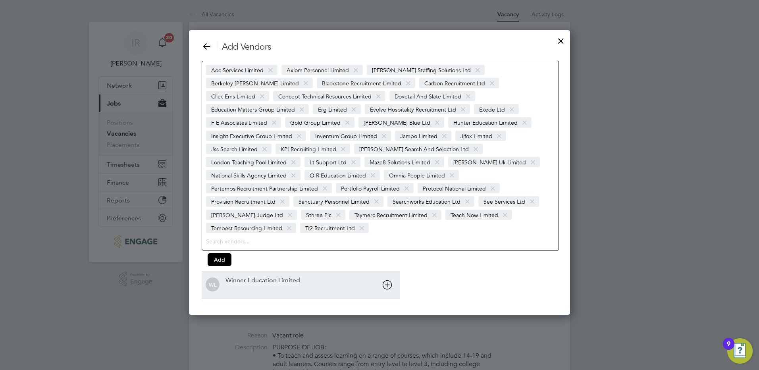
click at [387, 280] on icon at bounding box center [387, 285] width 10 height 10
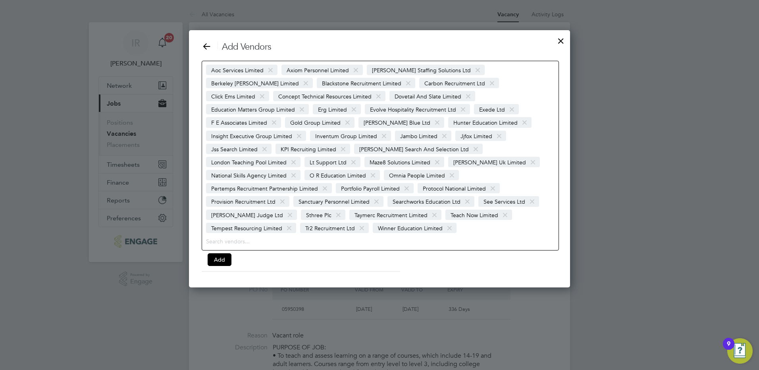
click at [448, 221] on span at bounding box center [450, 228] width 12 height 15
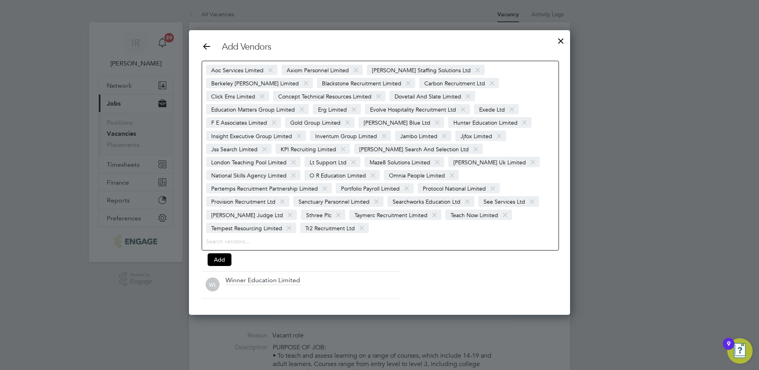
click at [288, 221] on span at bounding box center [289, 228] width 12 height 15
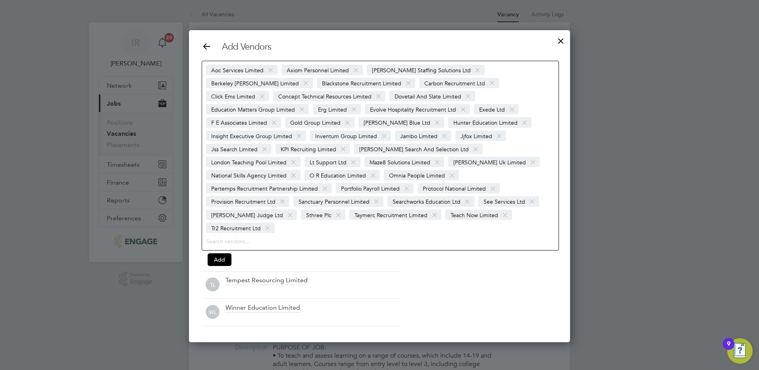
click at [499, 208] on span at bounding box center [505, 215] width 12 height 15
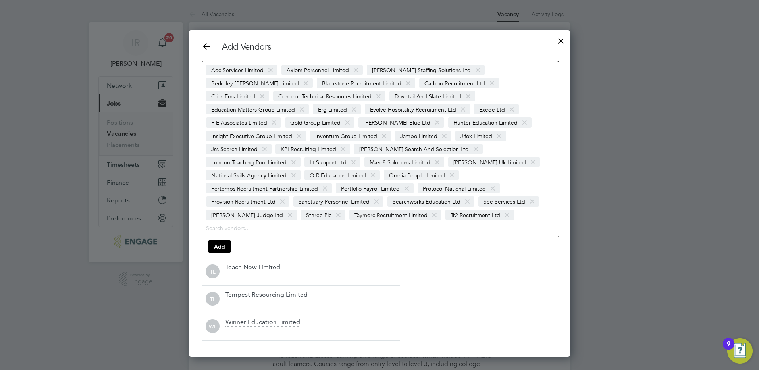
click at [429, 208] on span at bounding box center [435, 215] width 12 height 15
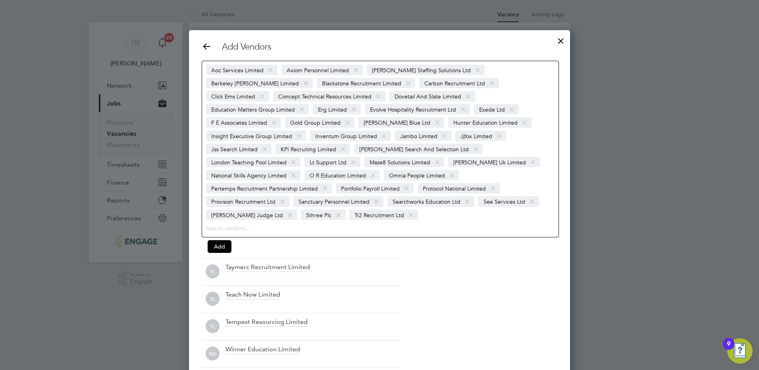
click at [333, 208] on span at bounding box center [339, 215] width 12 height 15
click at [284, 208] on span at bounding box center [290, 215] width 12 height 15
click at [527, 194] on span at bounding box center [532, 201] width 12 height 15
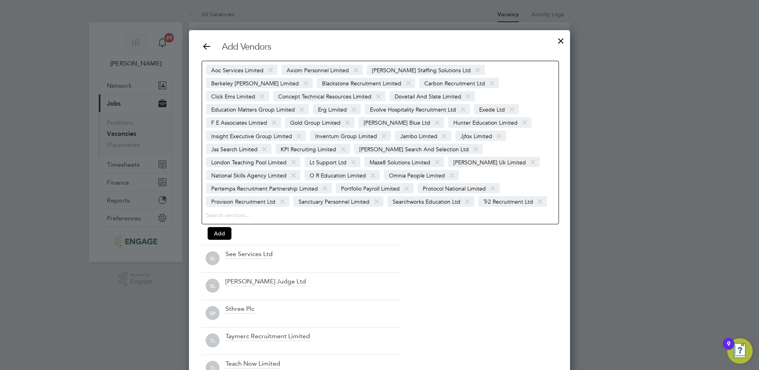
click at [462, 194] on span at bounding box center [468, 201] width 12 height 15
click at [374, 194] on span at bounding box center [377, 201] width 12 height 15
click at [405, 181] on span at bounding box center [407, 188] width 12 height 15
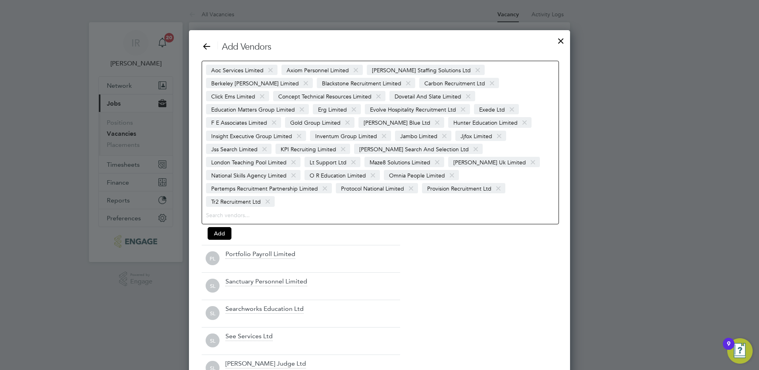
click at [322, 181] on span at bounding box center [325, 188] width 12 height 15
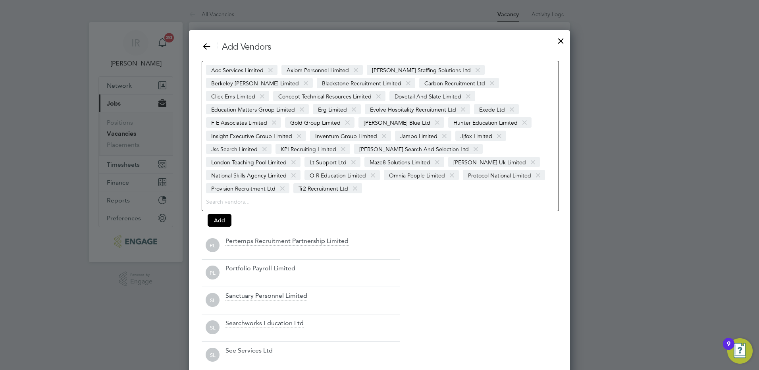
click at [379, 168] on span at bounding box center [373, 175] width 12 height 15
click at [299, 168] on span at bounding box center [294, 175] width 12 height 15
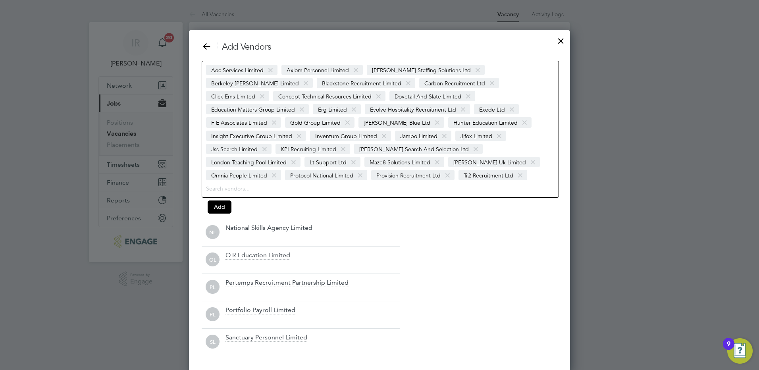
click at [359, 155] on span at bounding box center [354, 162] width 12 height 15
click at [299, 155] on span at bounding box center [294, 162] width 12 height 15
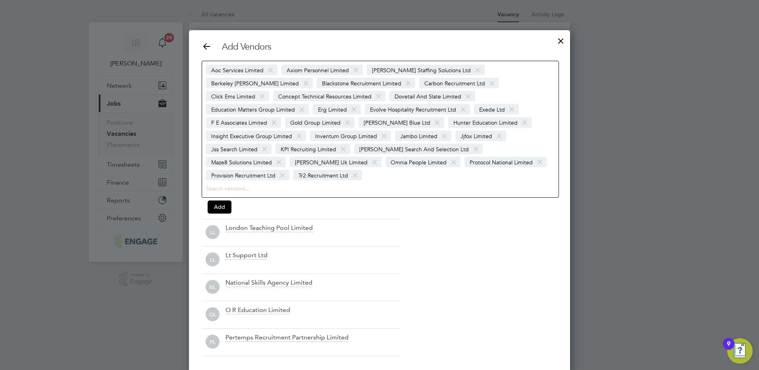
click at [470, 148] on span at bounding box center [476, 149] width 12 height 15
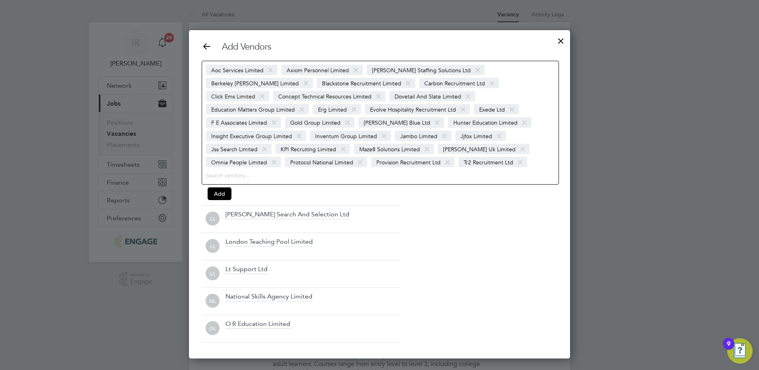
drag, startPoint x: 540, startPoint y: 136, endPoint x: 529, endPoint y: 136, distance: 11.1
click at [349, 142] on span at bounding box center [343, 149] width 12 height 15
click at [270, 142] on span at bounding box center [265, 149] width 12 height 15
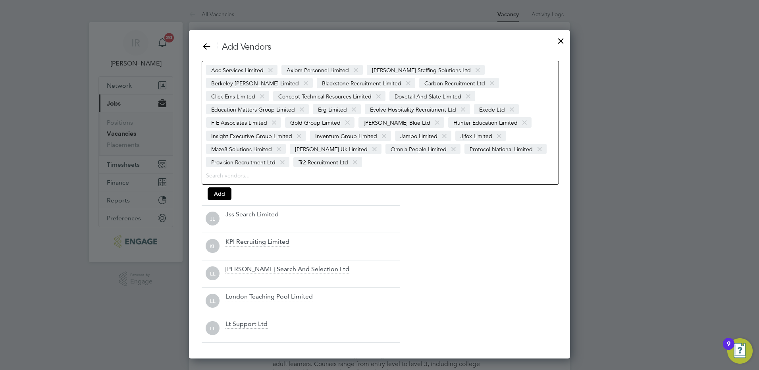
click at [378, 136] on span at bounding box center [384, 136] width 12 height 15
click at [305, 129] on span at bounding box center [299, 136] width 12 height 15
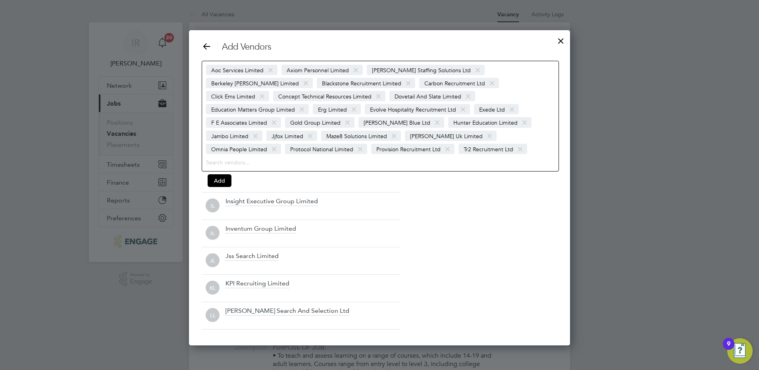
click at [342, 121] on span at bounding box center [348, 122] width 12 height 15
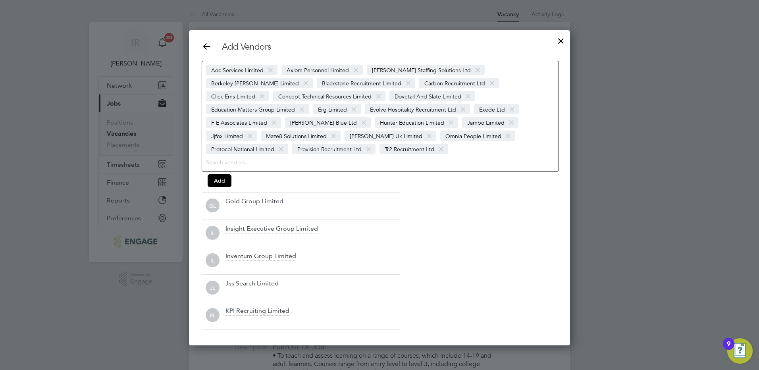
click at [280, 115] on span at bounding box center [274, 122] width 12 height 15
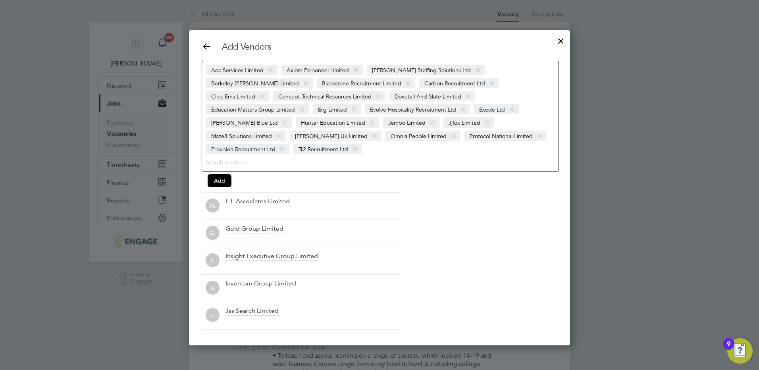
click at [457, 109] on span at bounding box center [463, 109] width 12 height 15
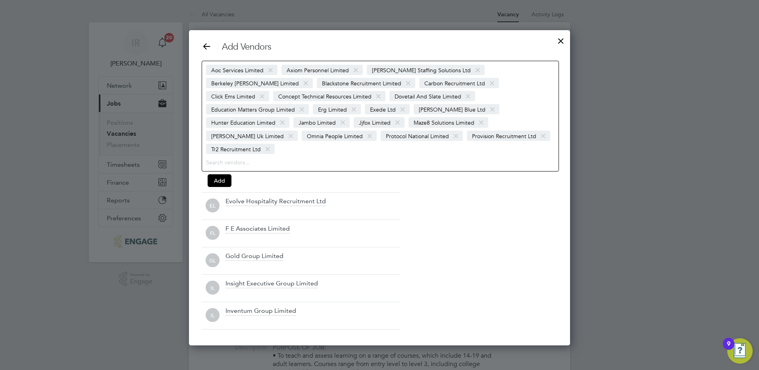
click at [348, 108] on span at bounding box center [354, 109] width 12 height 15
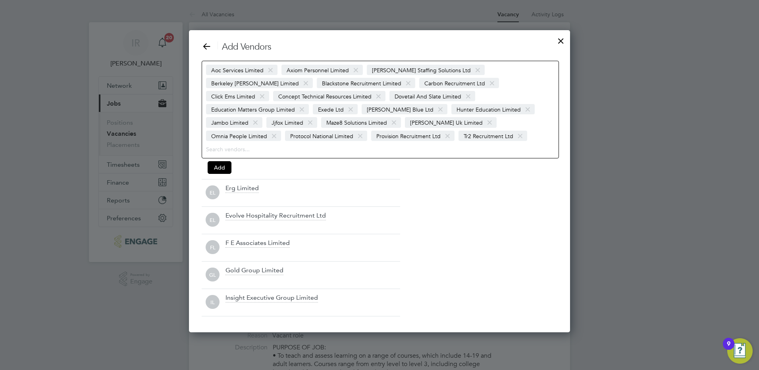
click at [308, 102] on span at bounding box center [302, 109] width 12 height 15
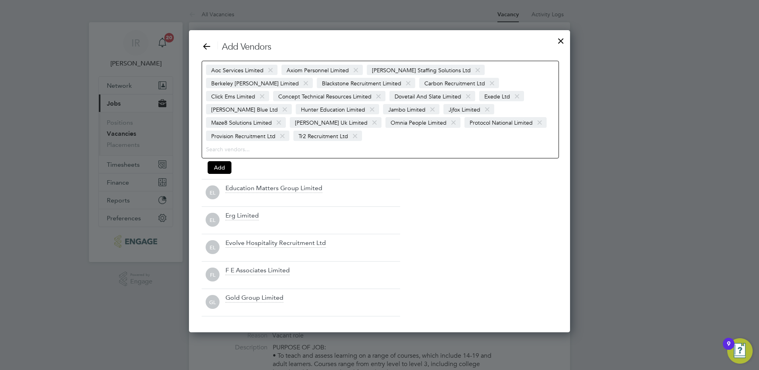
click at [373, 96] on span at bounding box center [379, 96] width 12 height 15
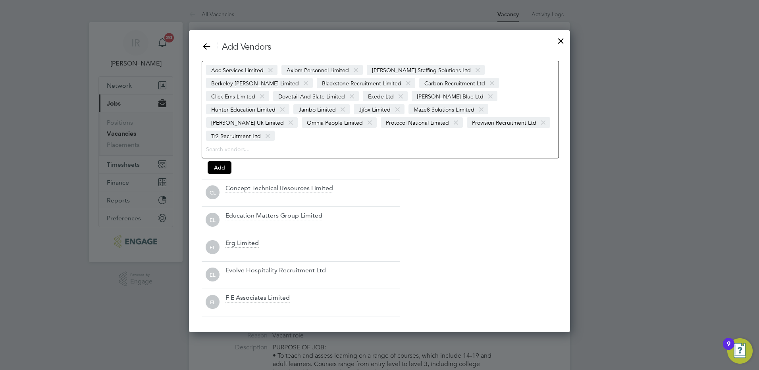
click at [268, 89] on span at bounding box center [262, 96] width 12 height 15
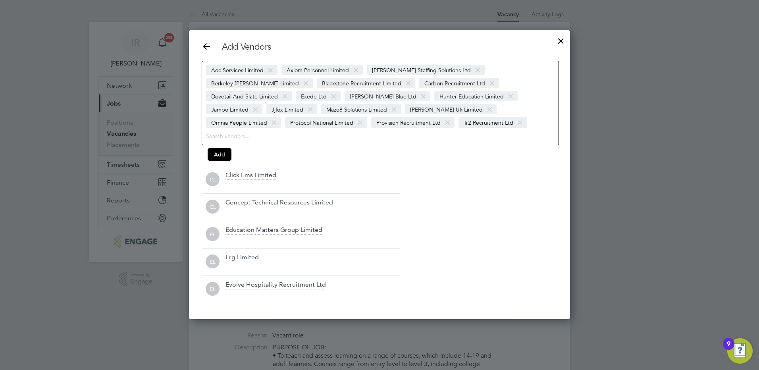
click at [403, 84] on span at bounding box center [409, 83] width 12 height 15
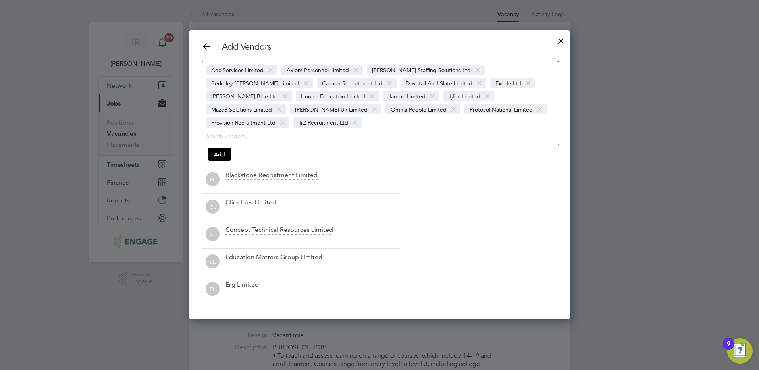
click at [312, 76] on span at bounding box center [306, 83] width 12 height 15
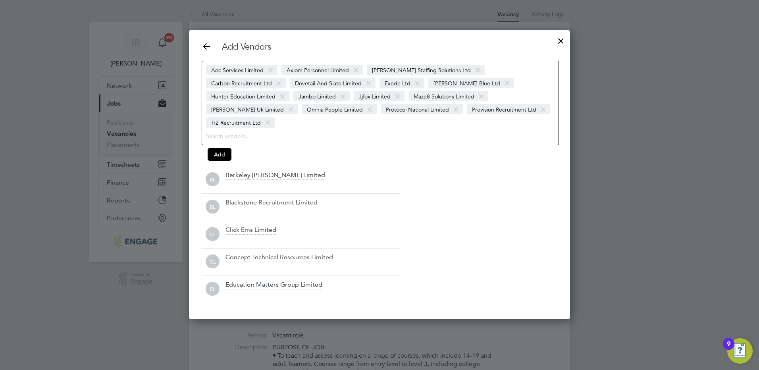
scroll to position [276, 382]
click at [472, 69] on span at bounding box center [478, 70] width 12 height 15
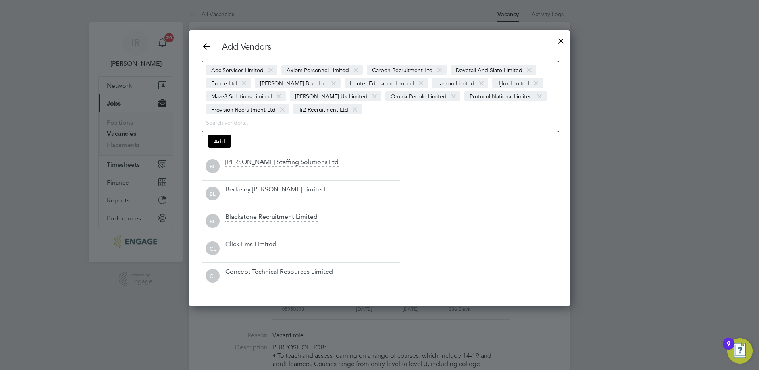
click at [353, 70] on span at bounding box center [356, 70] width 12 height 15
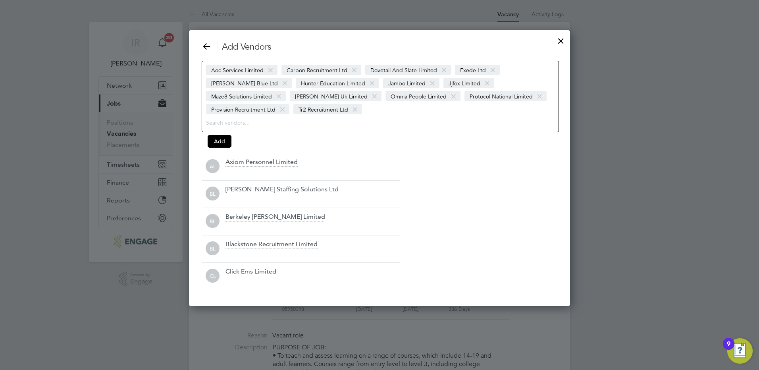
click at [272, 71] on span at bounding box center [271, 70] width 12 height 15
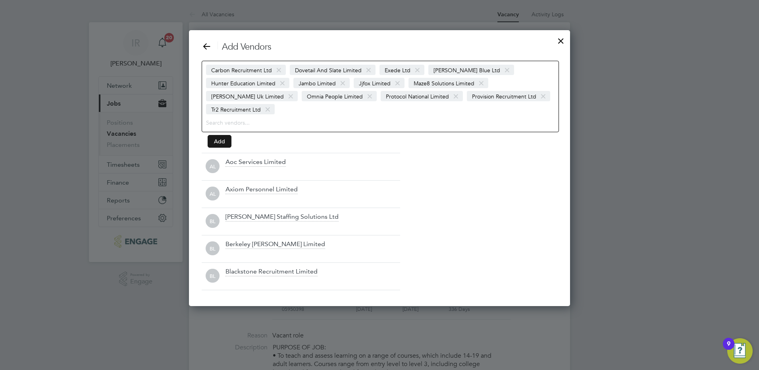
click at [227, 141] on button "Add" at bounding box center [220, 141] width 24 height 13
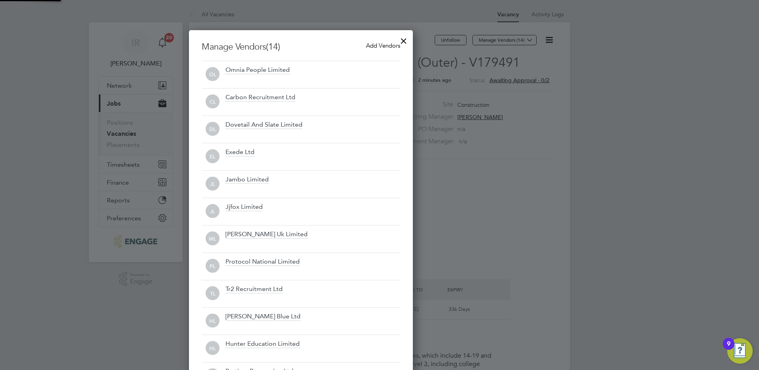
scroll to position [430, 224]
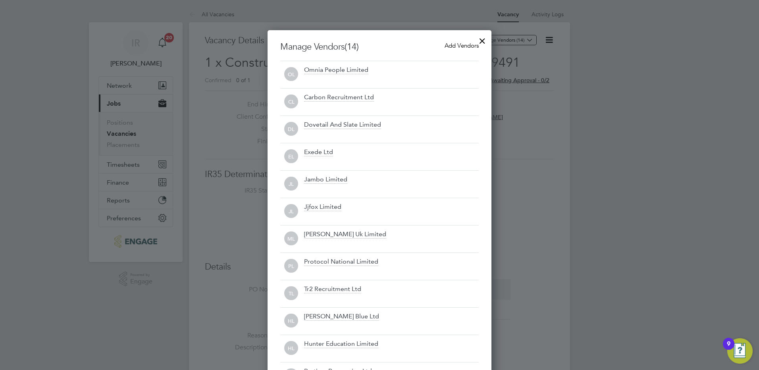
click at [456, 44] on span "Add Vendors" at bounding box center [462, 46] width 34 height 8
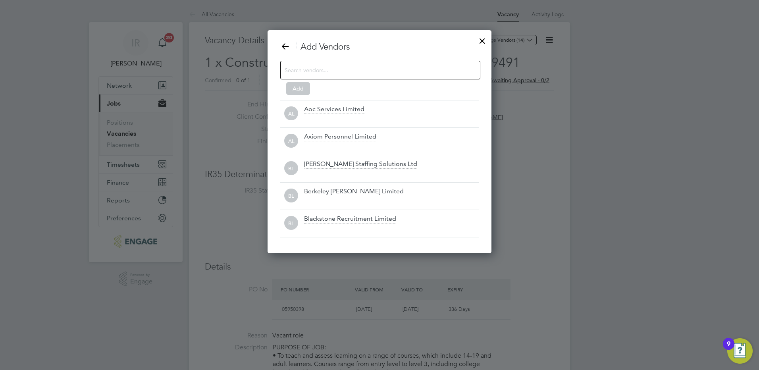
click at [481, 40] on div at bounding box center [482, 39] width 14 height 14
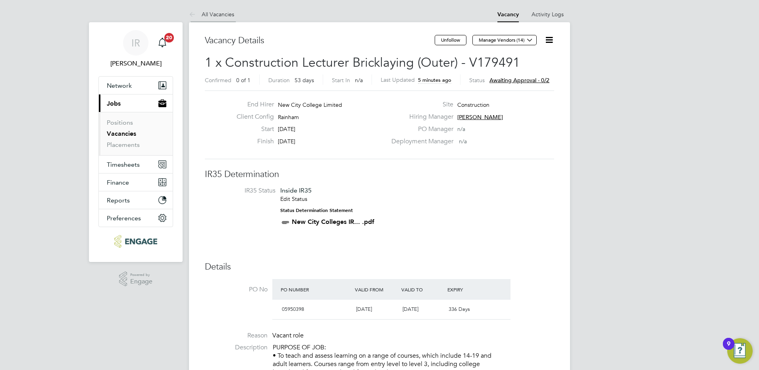
click at [218, 15] on link "All Vacancies" at bounding box center [211, 14] width 45 height 7
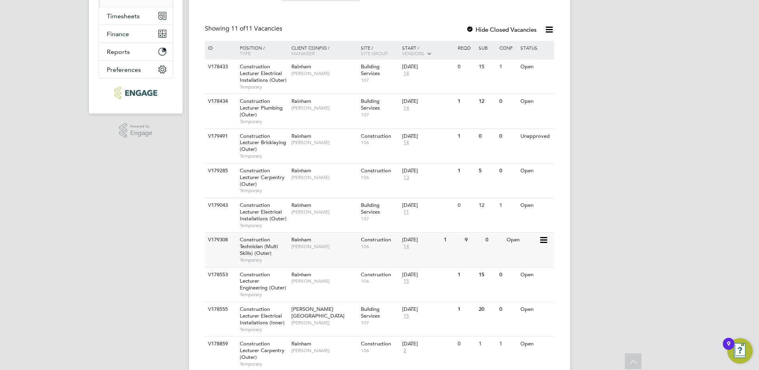
scroll to position [159, 0]
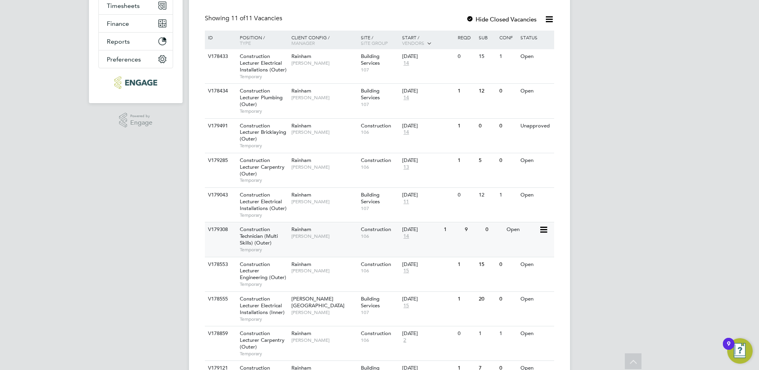
click at [266, 238] on span "Construction Technician (Multi Skills) (Outer)" at bounding box center [259, 236] width 38 height 20
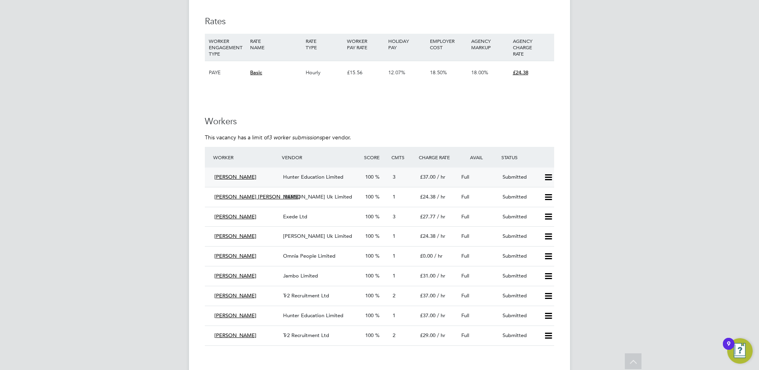
scroll to position [1270, 0]
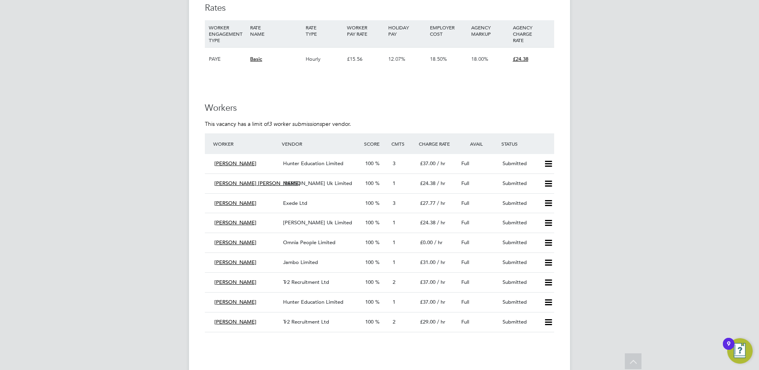
click at [302, 320] on span "Tr2 Recruitment Ltd" at bounding box center [306, 321] width 46 height 7
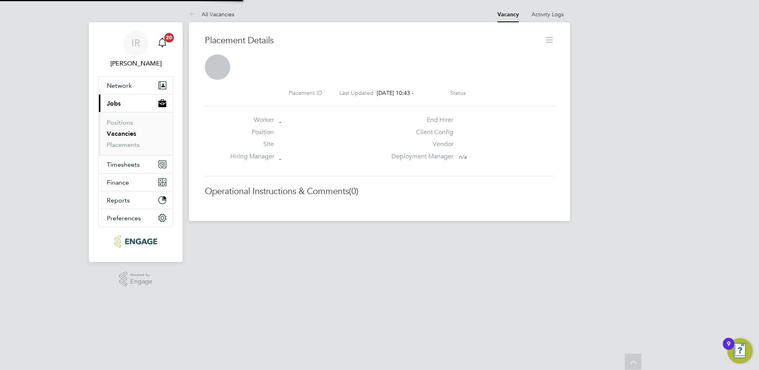
scroll to position [4, 4]
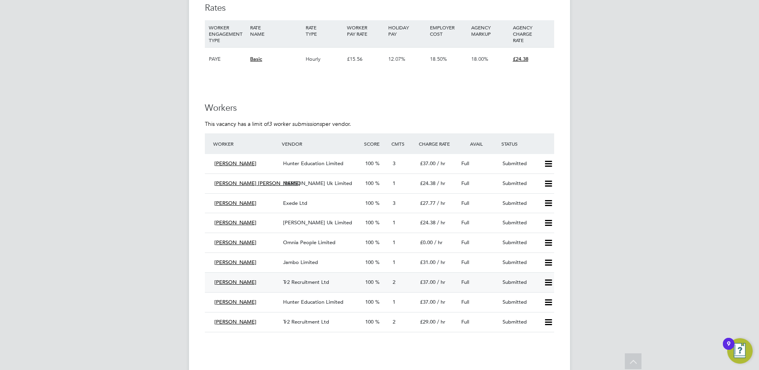
click at [306, 283] on span "Tr2 Recruitment Ltd" at bounding box center [306, 282] width 46 height 7
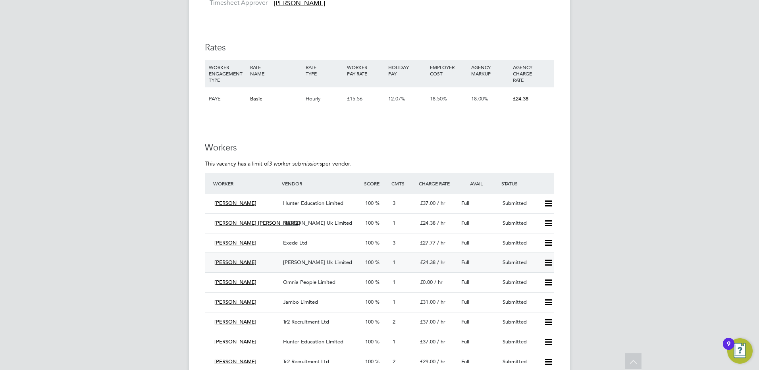
click at [320, 260] on span "[PERSON_NAME] Uk Limited" at bounding box center [317, 262] width 69 height 7
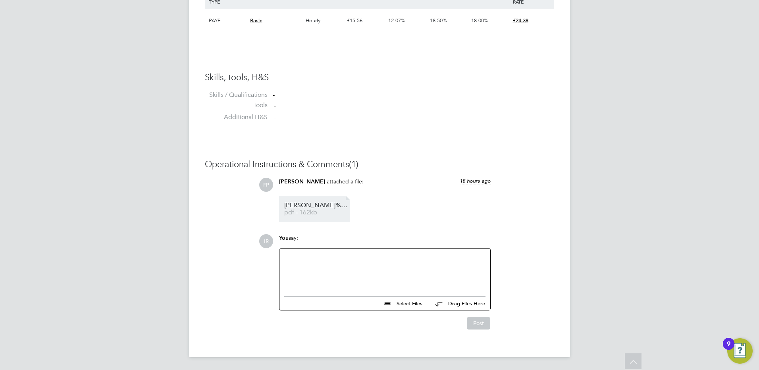
click at [319, 210] on span "pdf - 162kb" at bounding box center [316, 213] width 64 height 6
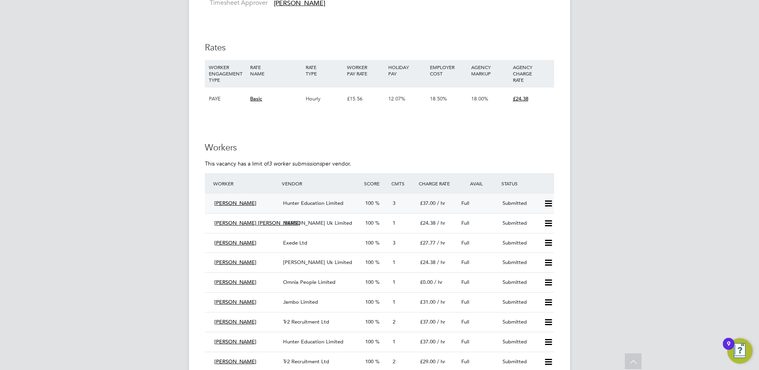
click at [310, 204] on span "Hunter Education Limited" at bounding box center [313, 203] width 60 height 7
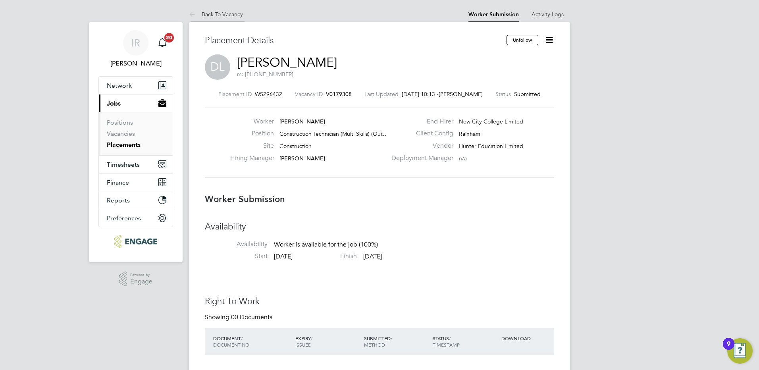
click at [233, 16] on link "Back To Vacancy" at bounding box center [216, 14] width 54 height 7
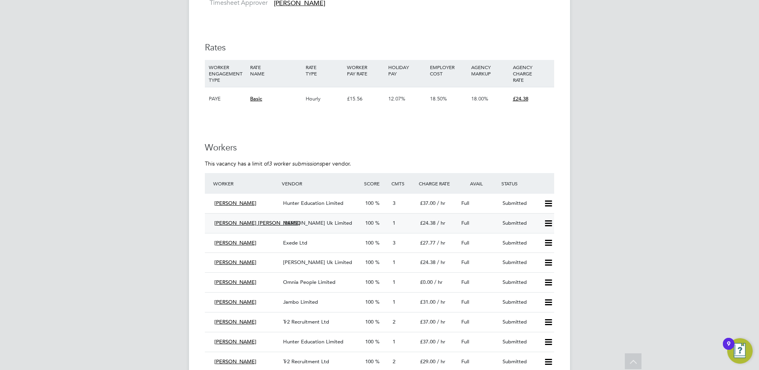
click at [319, 221] on span "[PERSON_NAME] Uk Limited" at bounding box center [317, 223] width 69 height 7
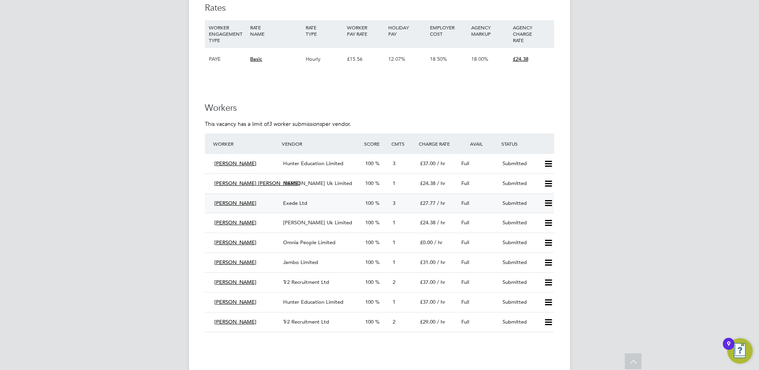
click at [298, 200] on span "Exede Ltd" at bounding box center [295, 203] width 24 height 7
click at [321, 283] on span "Tr2 Recruitment Ltd" at bounding box center [306, 282] width 46 height 7
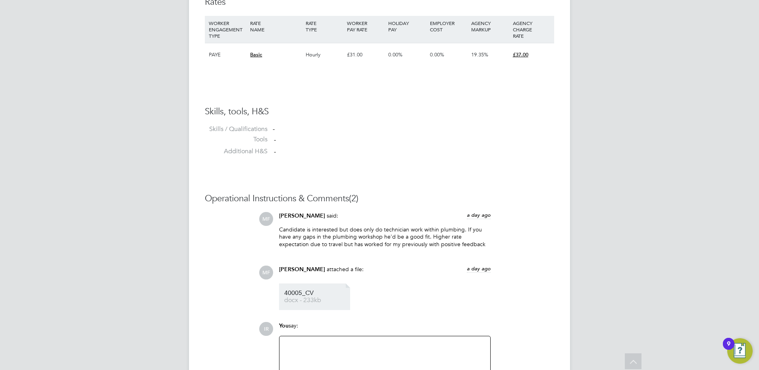
click at [308, 305] on li "40005_CV docx - 233kb" at bounding box center [314, 296] width 71 height 27
click at [308, 300] on span "docx - 233kb" at bounding box center [316, 300] width 64 height 6
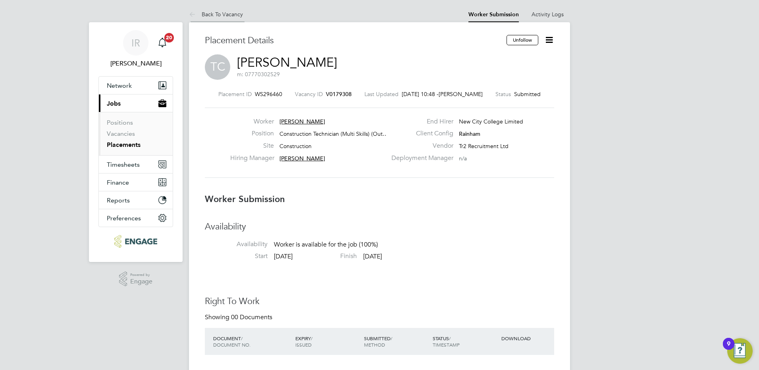
click at [224, 13] on link "Back To Vacancy" at bounding box center [216, 14] width 54 height 7
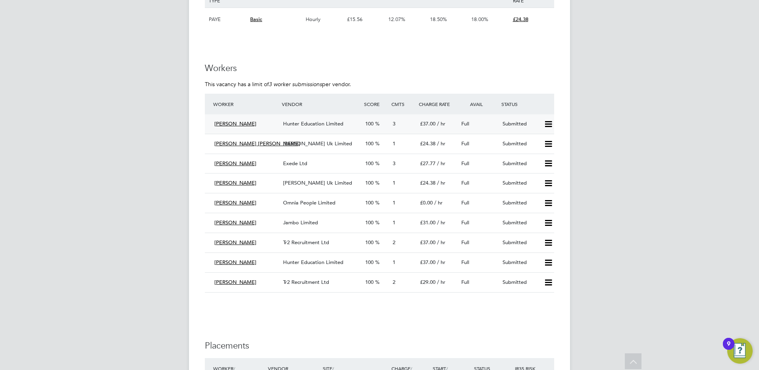
click at [547, 125] on icon at bounding box center [549, 124] width 10 height 6
click at [538, 150] on li "Reject" at bounding box center [538, 152] width 28 height 11
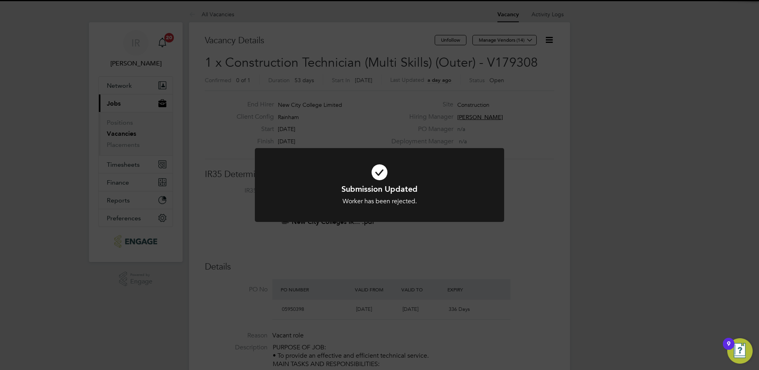
click at [593, 166] on div "Submission Updated Worker has been rejected. Cancel Okay" at bounding box center [379, 185] width 759 height 370
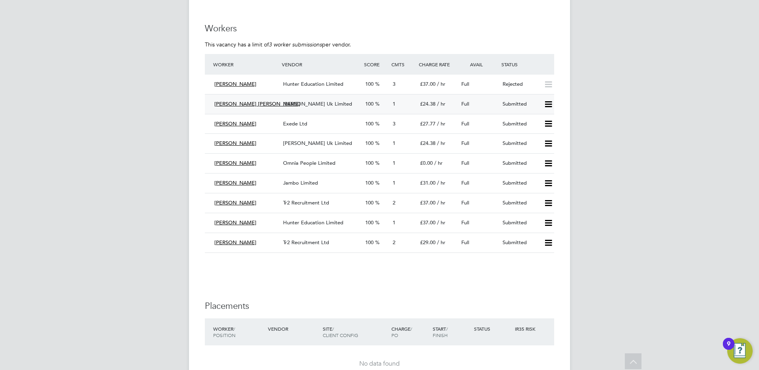
click at [550, 105] on icon at bounding box center [549, 104] width 10 height 6
click at [540, 132] on li "Reject" at bounding box center [538, 132] width 28 height 11
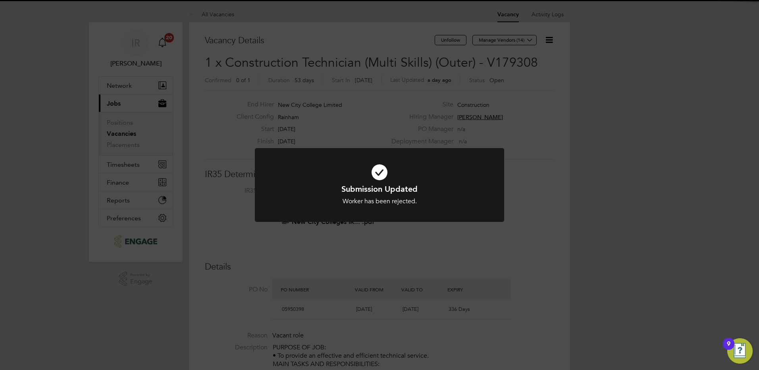
click at [596, 139] on div "Submission Updated Worker has been rejected. Cancel Okay" at bounding box center [379, 185] width 759 height 370
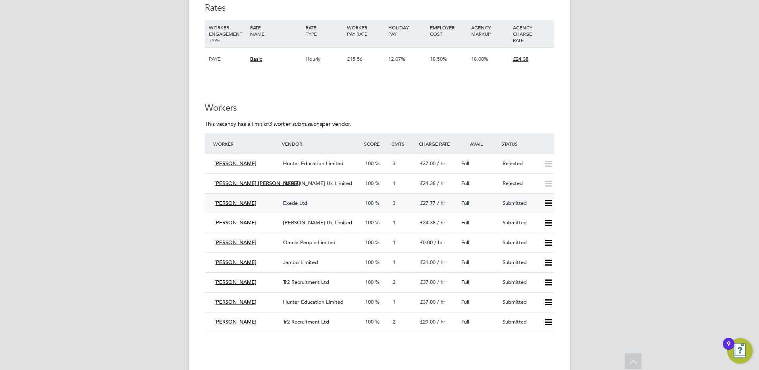
click at [248, 203] on span "[PERSON_NAME]" at bounding box center [235, 203] width 42 height 7
click at [298, 205] on span "Exede Ltd" at bounding box center [295, 203] width 24 height 7
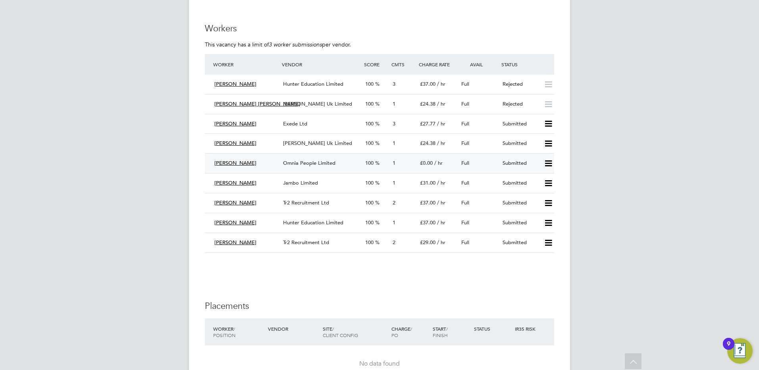
click at [307, 164] on span "Omnia People Limited" at bounding box center [309, 163] width 52 height 7
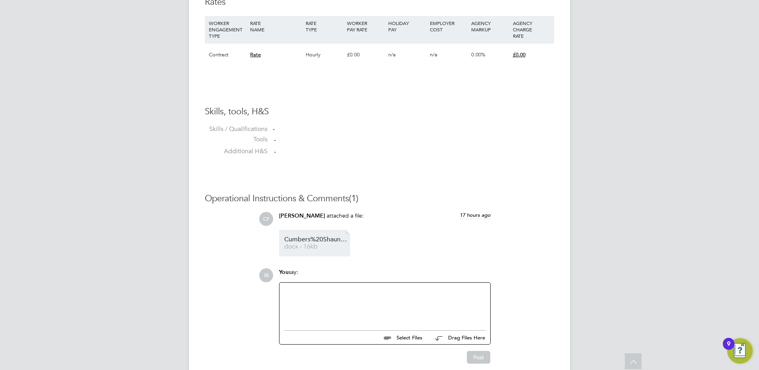
click at [306, 241] on span "Cumbers%20Shaun%20HQ00532580" at bounding box center [316, 240] width 64 height 6
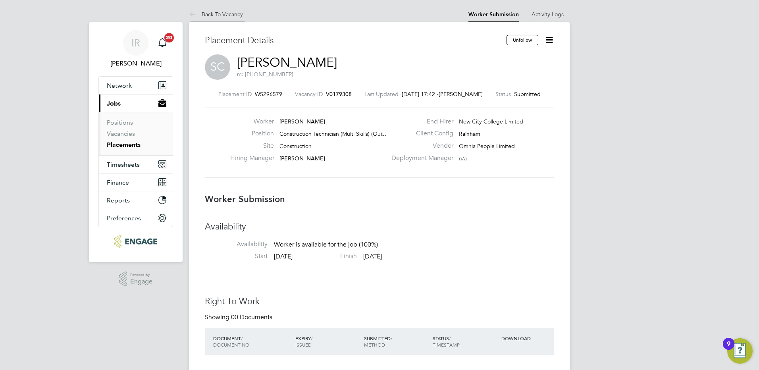
click at [232, 11] on li "Back To Vacancy" at bounding box center [216, 14] width 54 height 16
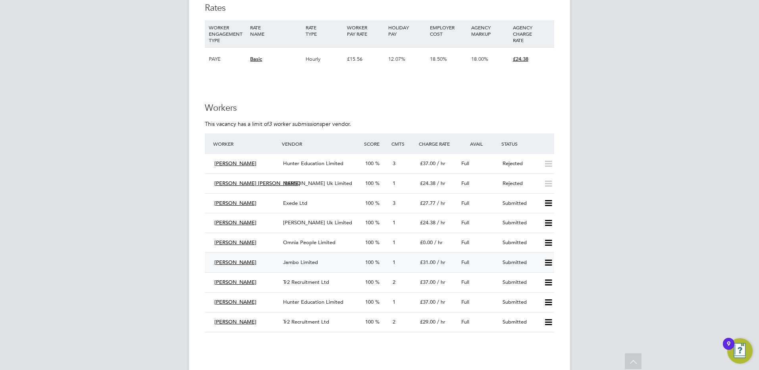
click at [299, 265] on span "Jambo Limited" at bounding box center [300, 262] width 35 height 7
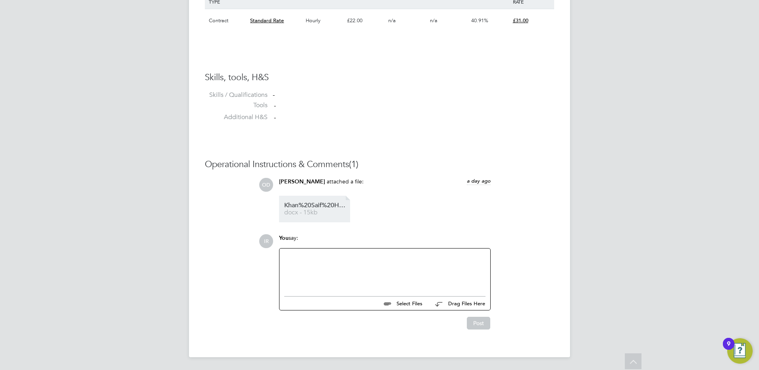
click at [302, 209] on link "Khan%20Saif%20HQ00202756 docx - 15kb" at bounding box center [316, 208] width 64 height 13
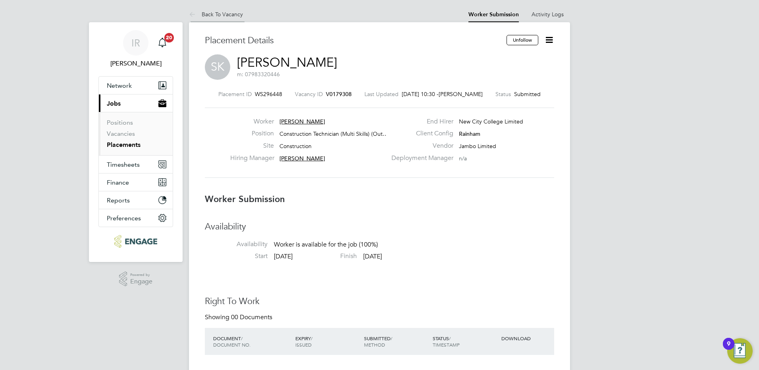
click at [227, 12] on link "Back To Vacancy" at bounding box center [216, 14] width 54 height 7
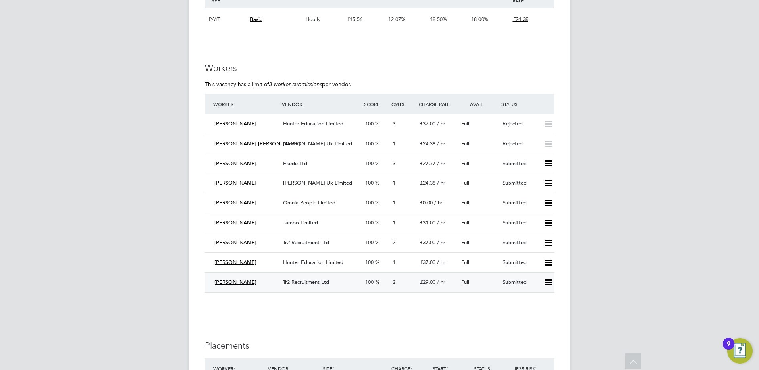
click at [311, 280] on span "Tr2 Recruitment Ltd" at bounding box center [306, 282] width 46 height 7
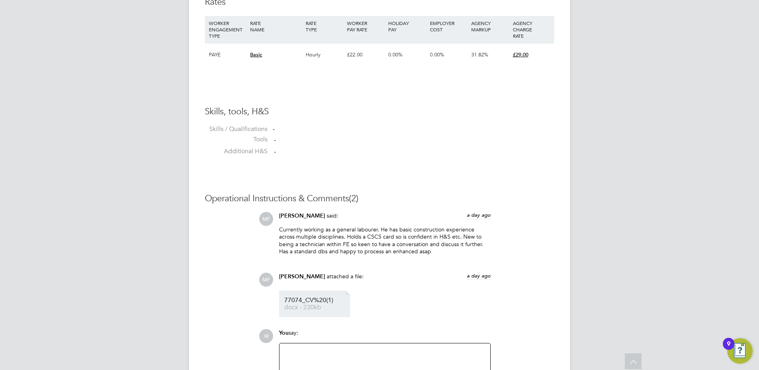
click at [309, 305] on span "docx - 230kb" at bounding box center [316, 308] width 64 height 6
